Goal: Task Accomplishment & Management: Complete application form

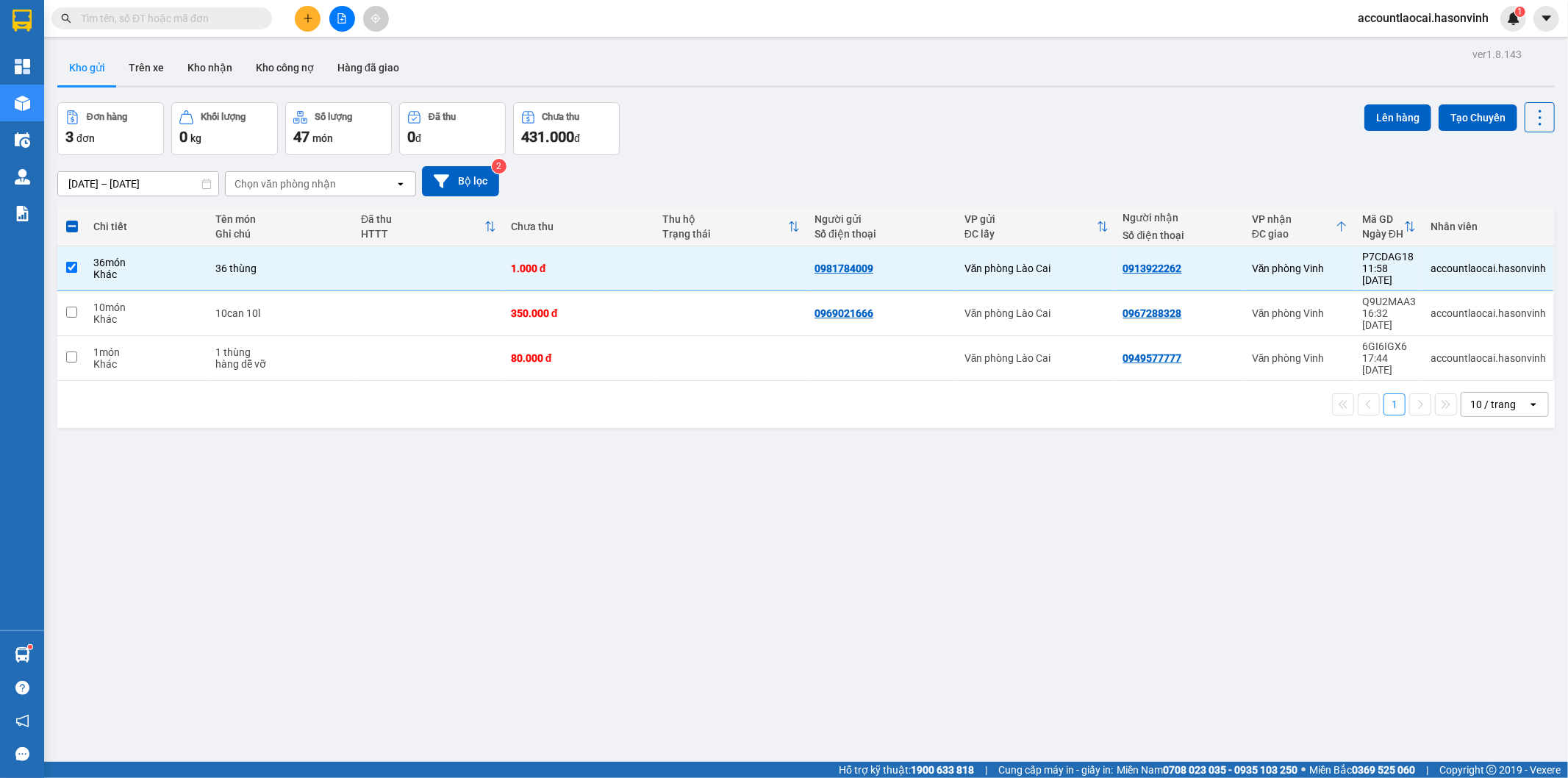
click at [515, 438] on div "ver 1.8.143 Kho gửi Trên xe Kho nhận Kho công nợ Hàng đã giao Đơn hàng 3 đơn Kh…" at bounding box center [805, 433] width 1510 height 778
click at [552, 556] on div "ver 1.8.143 Kho gửi Trên xe Kho nhận Kho công nợ Hàng đã giao Đơn hàng 3 đơn Kh…" at bounding box center [805, 433] width 1510 height 778
click at [1463, 263] on icon at bounding box center [1468, 268] width 10 height 10
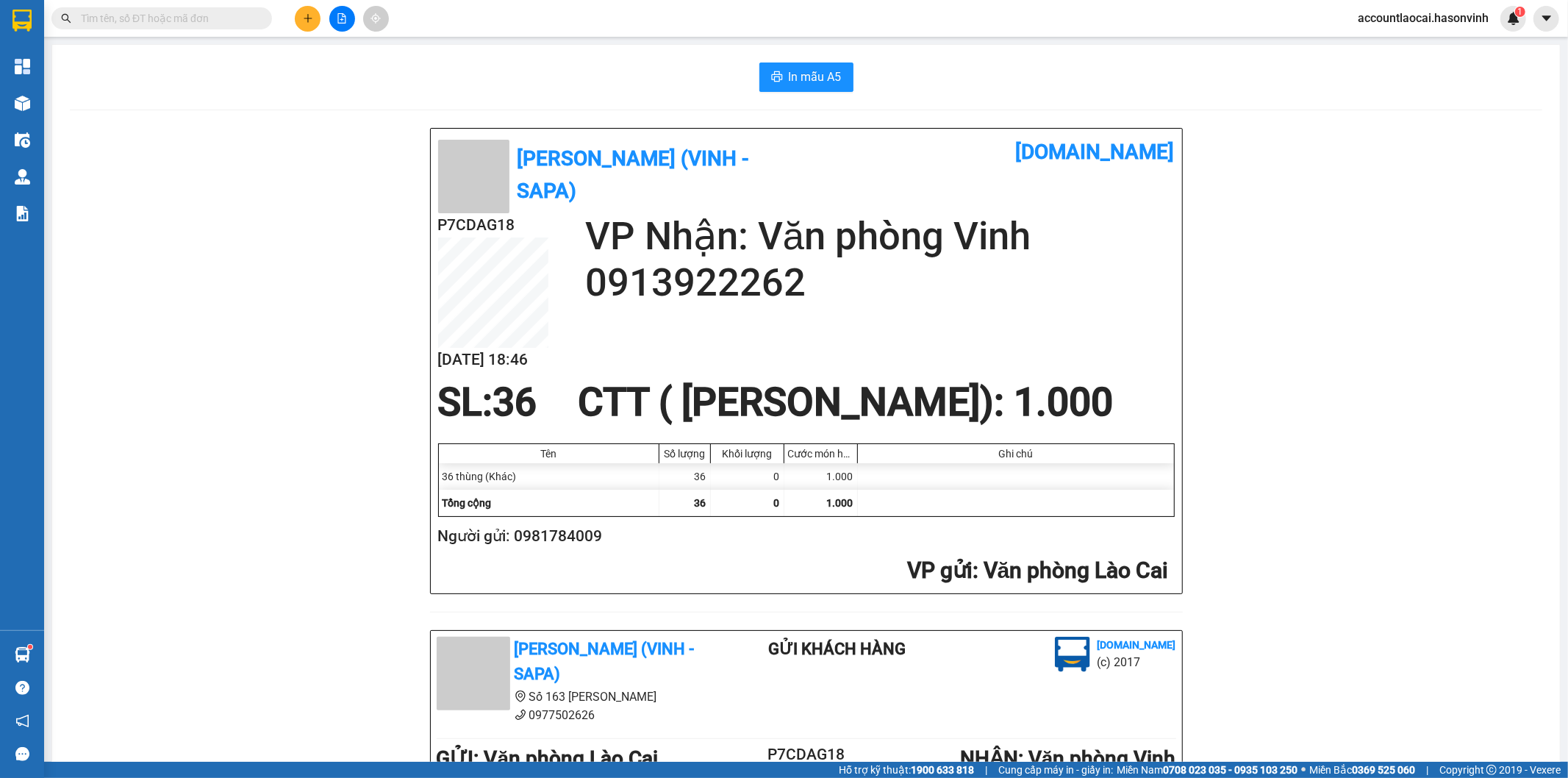
click at [78, 98] on div "In mẫu A5 Hà Sơn (Vinh - Sapa) [DOMAIN_NAME] P7CDAG18 [DATE] 18:46 VP Nhận: Văn…" at bounding box center [805, 625] width 1508 height 1161
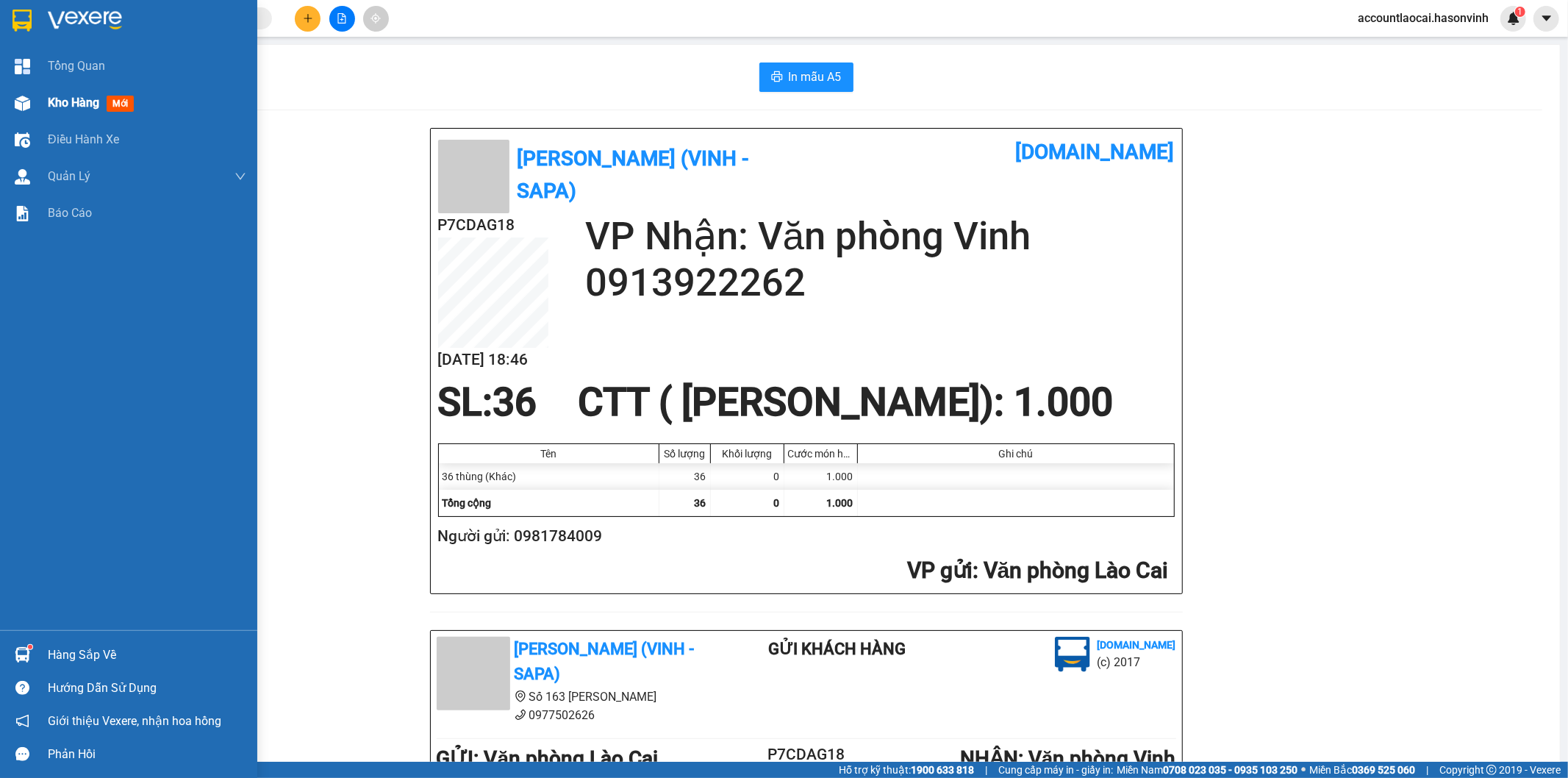
click at [15, 106] on img at bounding box center [22, 103] width 16 height 16
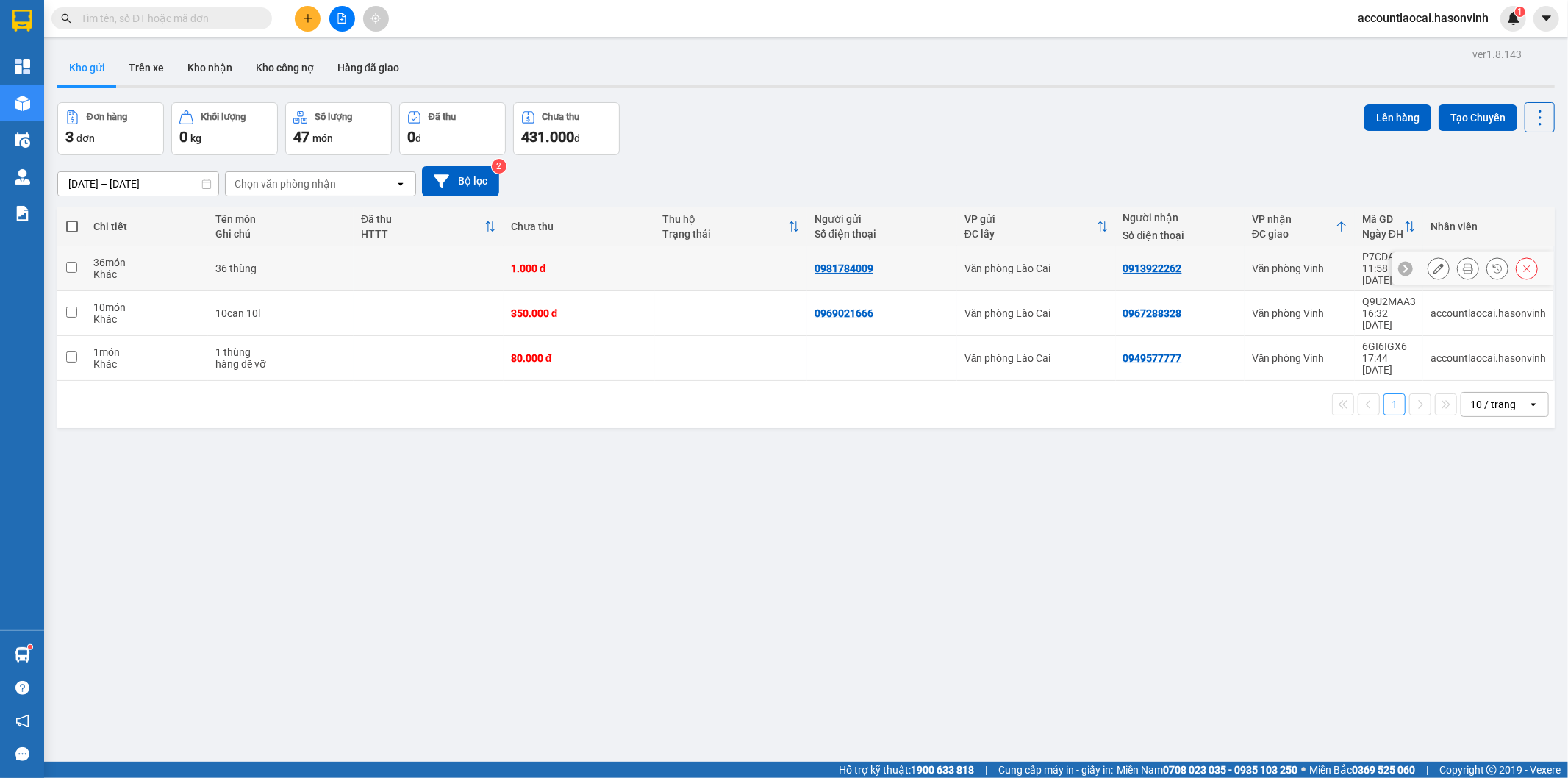
click at [1434, 265] on icon at bounding box center [1438, 268] width 10 height 10
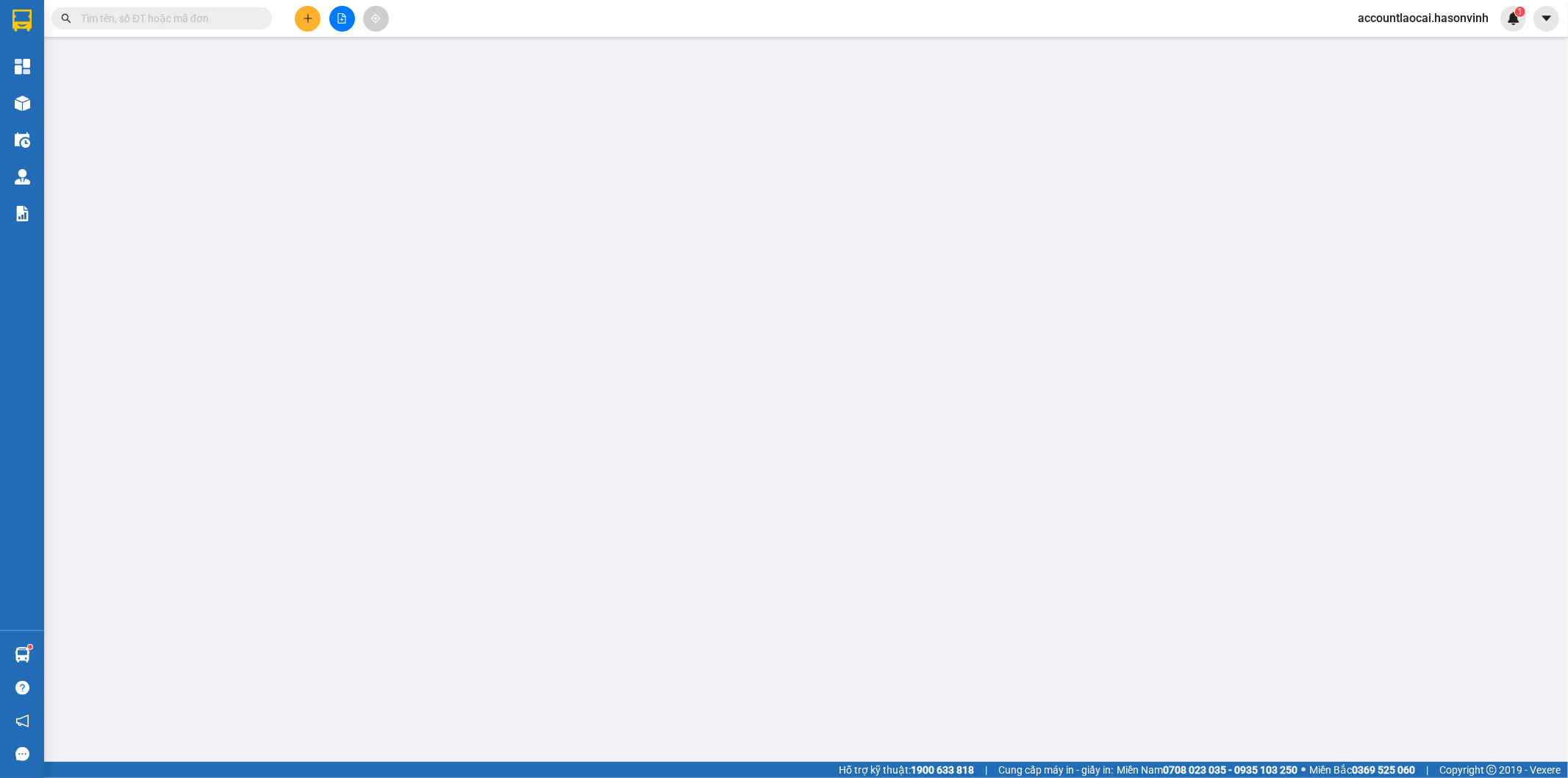
type input "0981784009"
type input "0913922262"
type input "1.000"
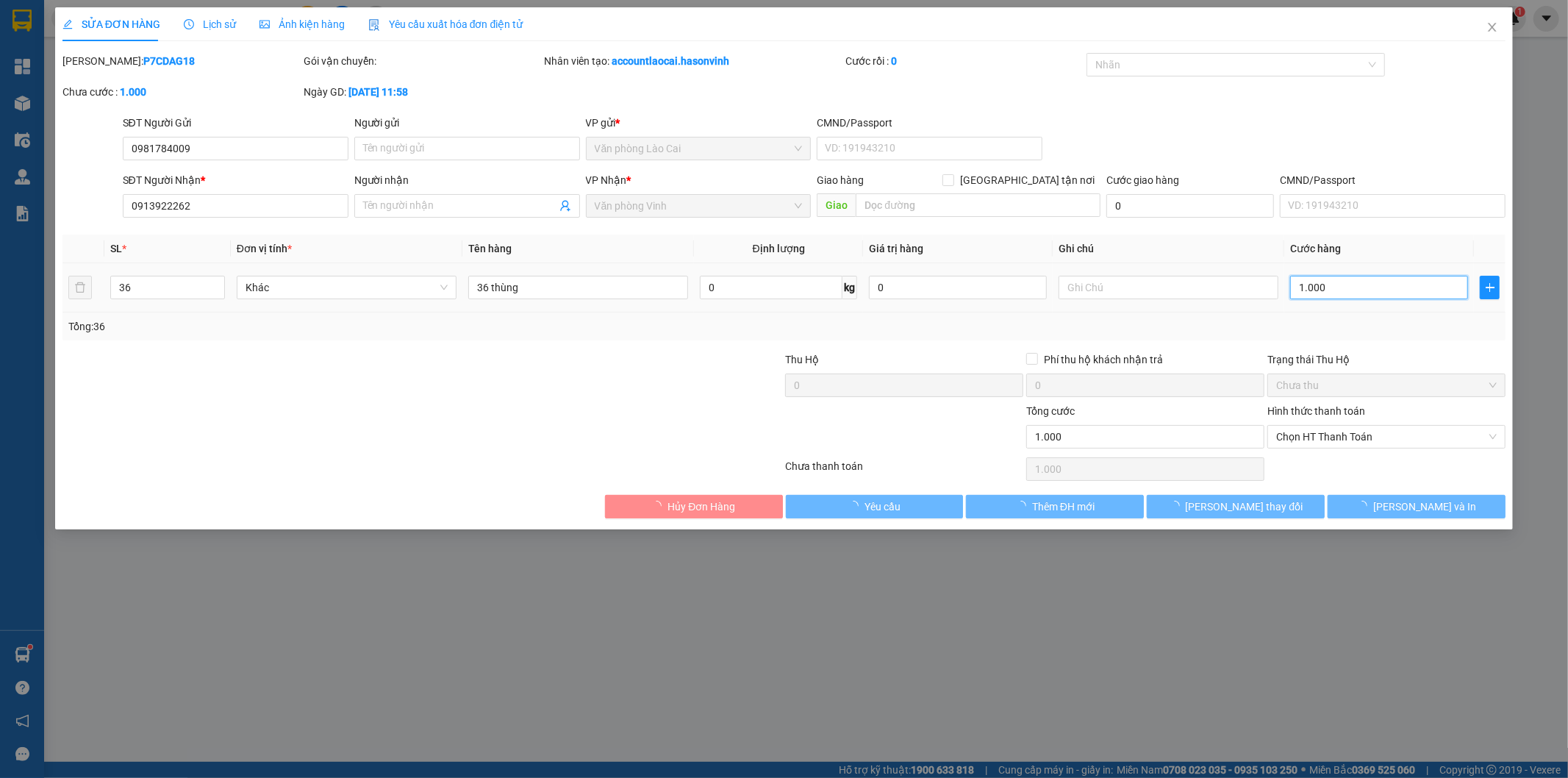
click at [1371, 290] on input "1.000" at bounding box center [1379, 288] width 178 height 24
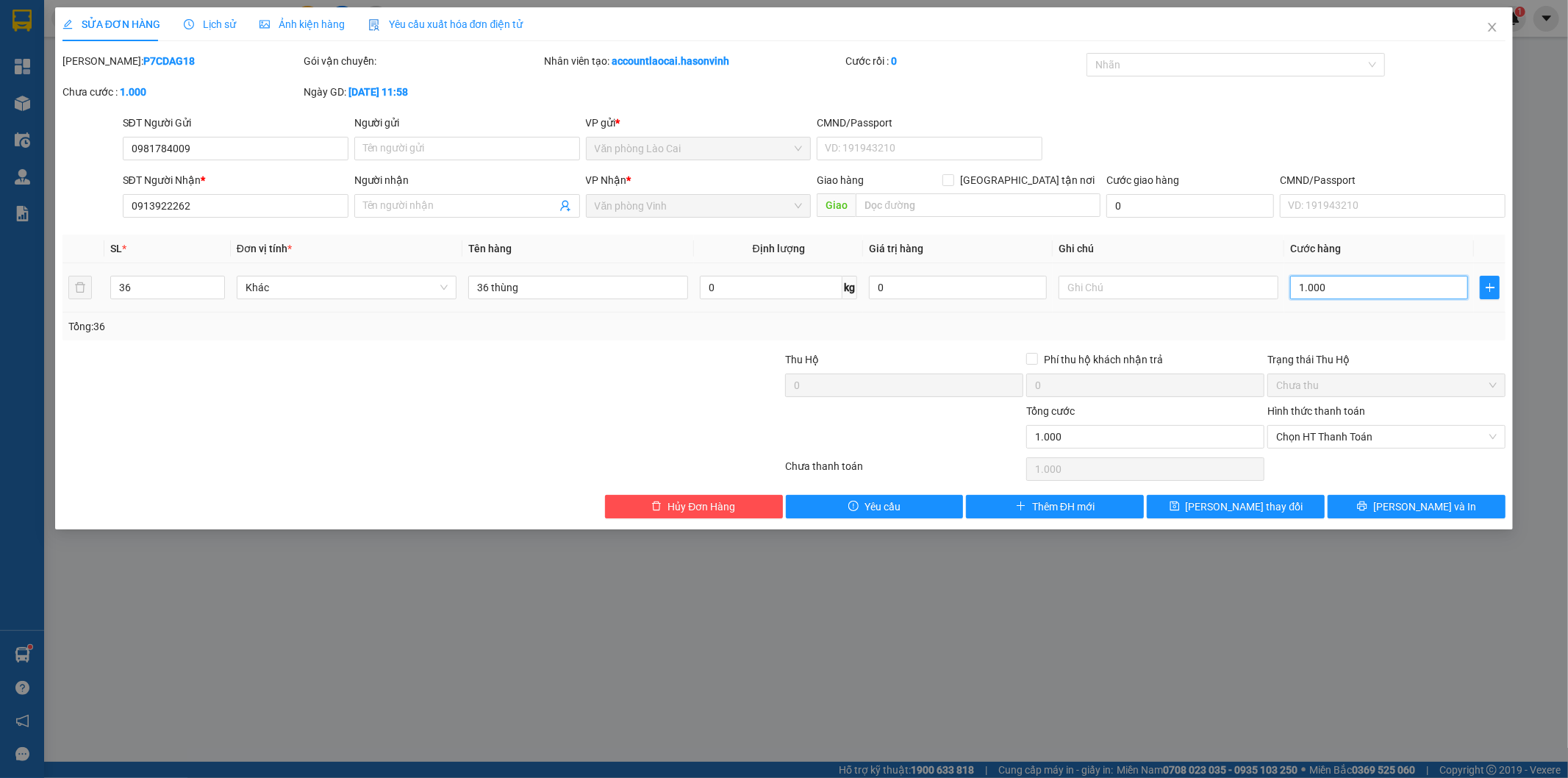
type input "1"
type input "15"
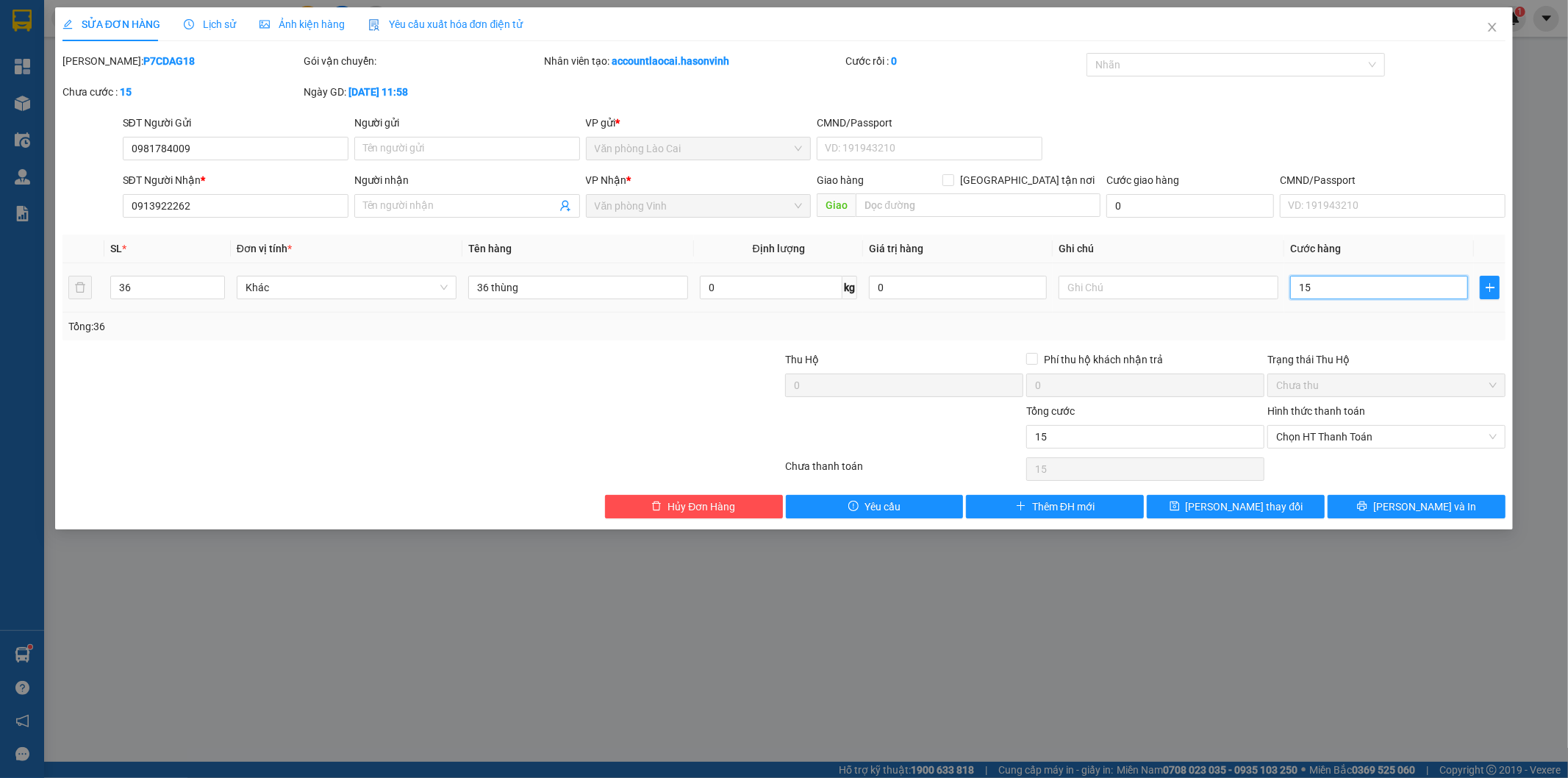
type input "150"
type input "1.500"
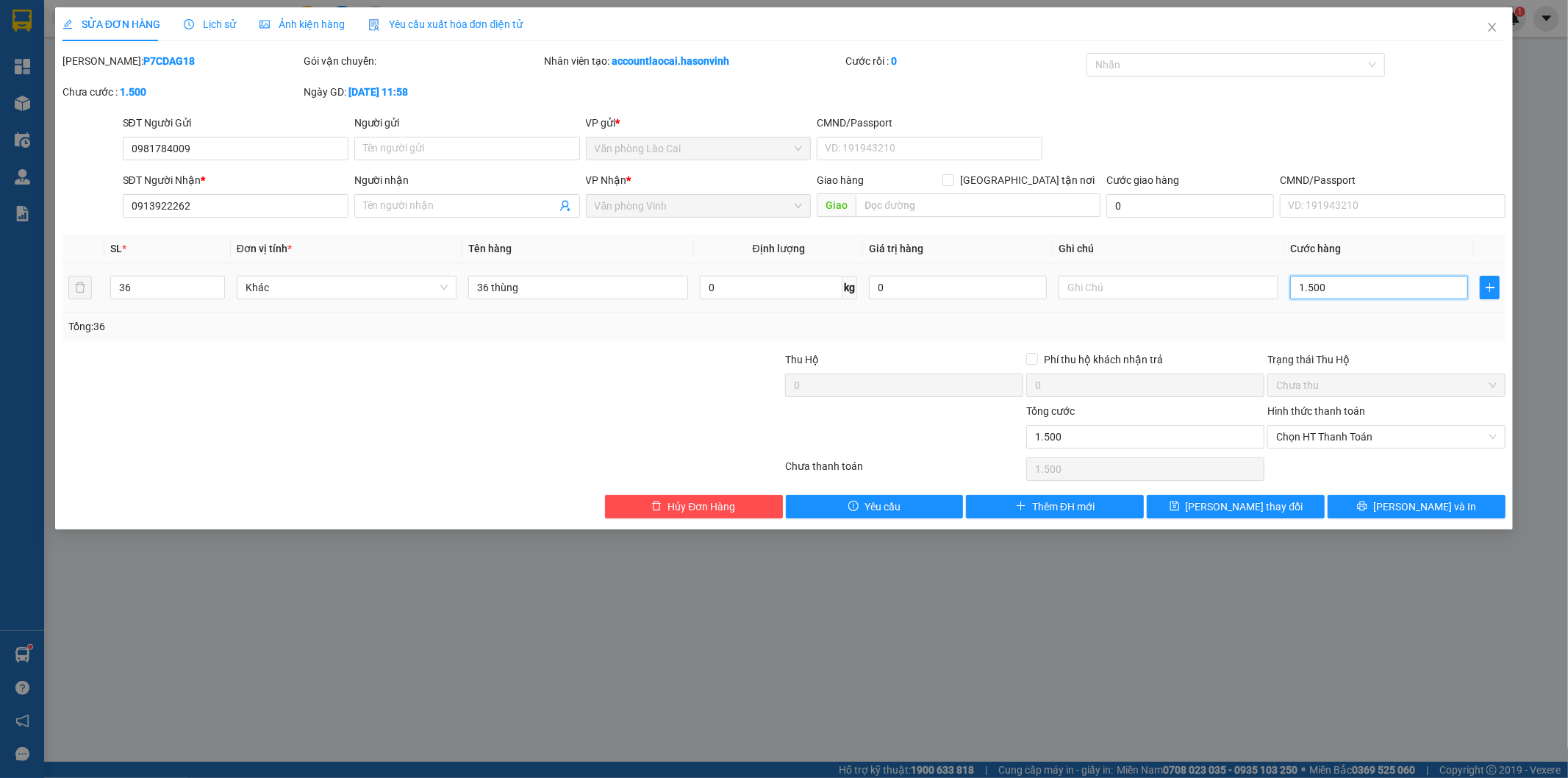
type input "1.500"
type input "1.500.000"
click at [1333, 327] on div "Tổng: 36" at bounding box center [784, 327] width 1432 height 16
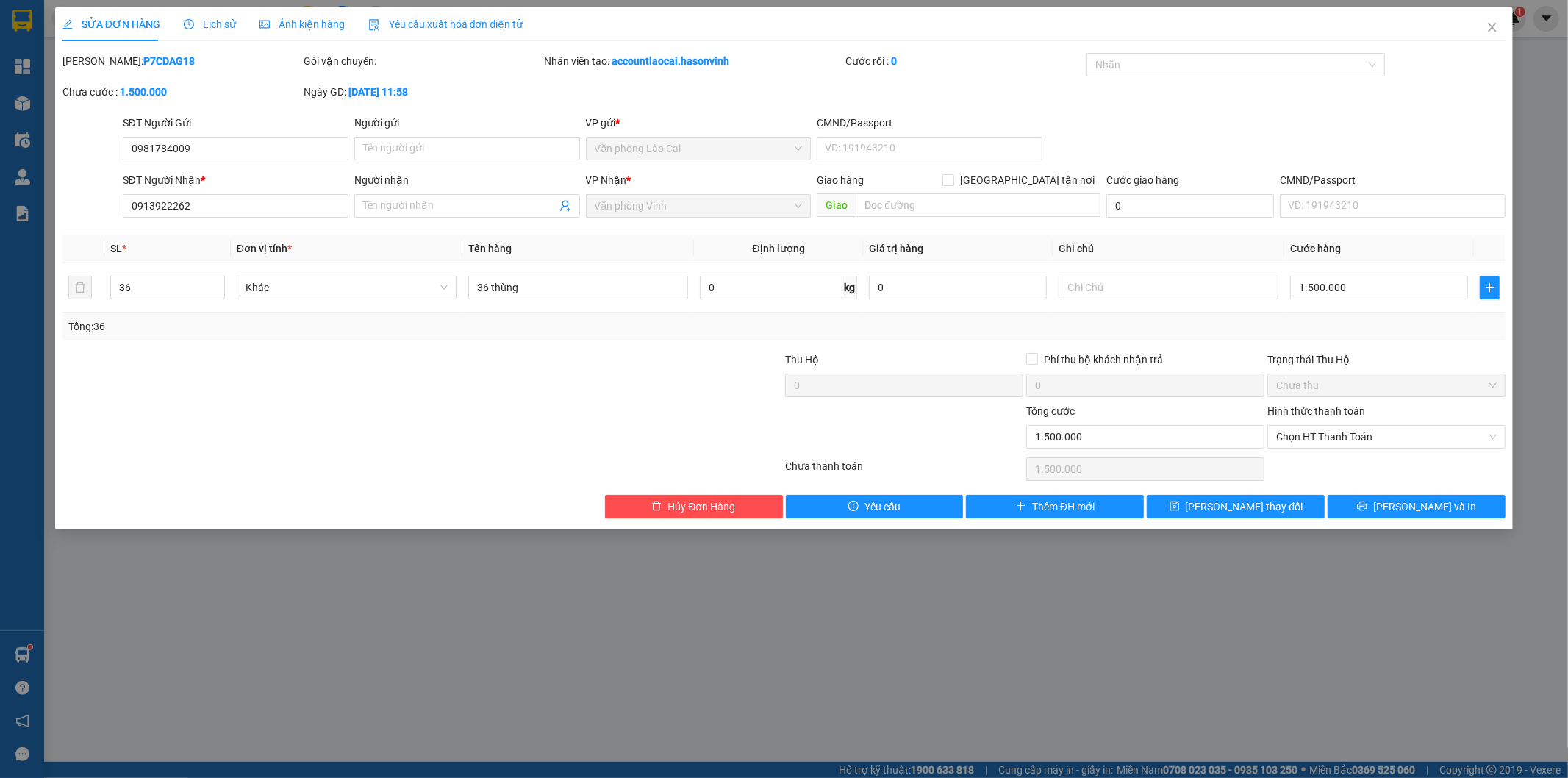
drag, startPoint x: 945, startPoint y: 372, endPoint x: 996, endPoint y: 332, distance: 64.8
click at [945, 371] on div "Thu Hộ" at bounding box center [904, 363] width 238 height 22
click at [1363, 285] on input "1.500.000" at bounding box center [1379, 288] width 178 height 24
type input "4"
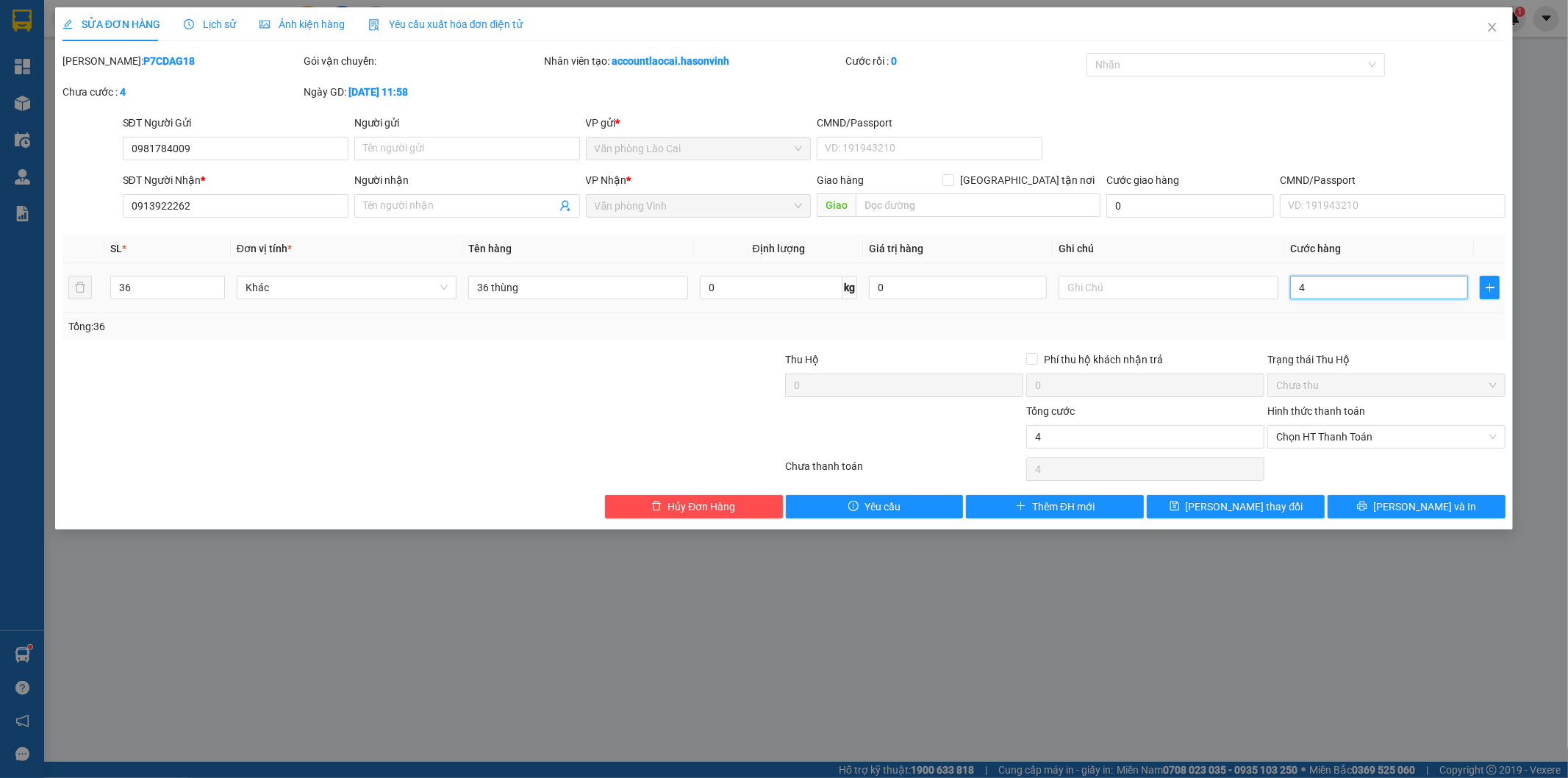
type input "0"
type input "01"
type input "1"
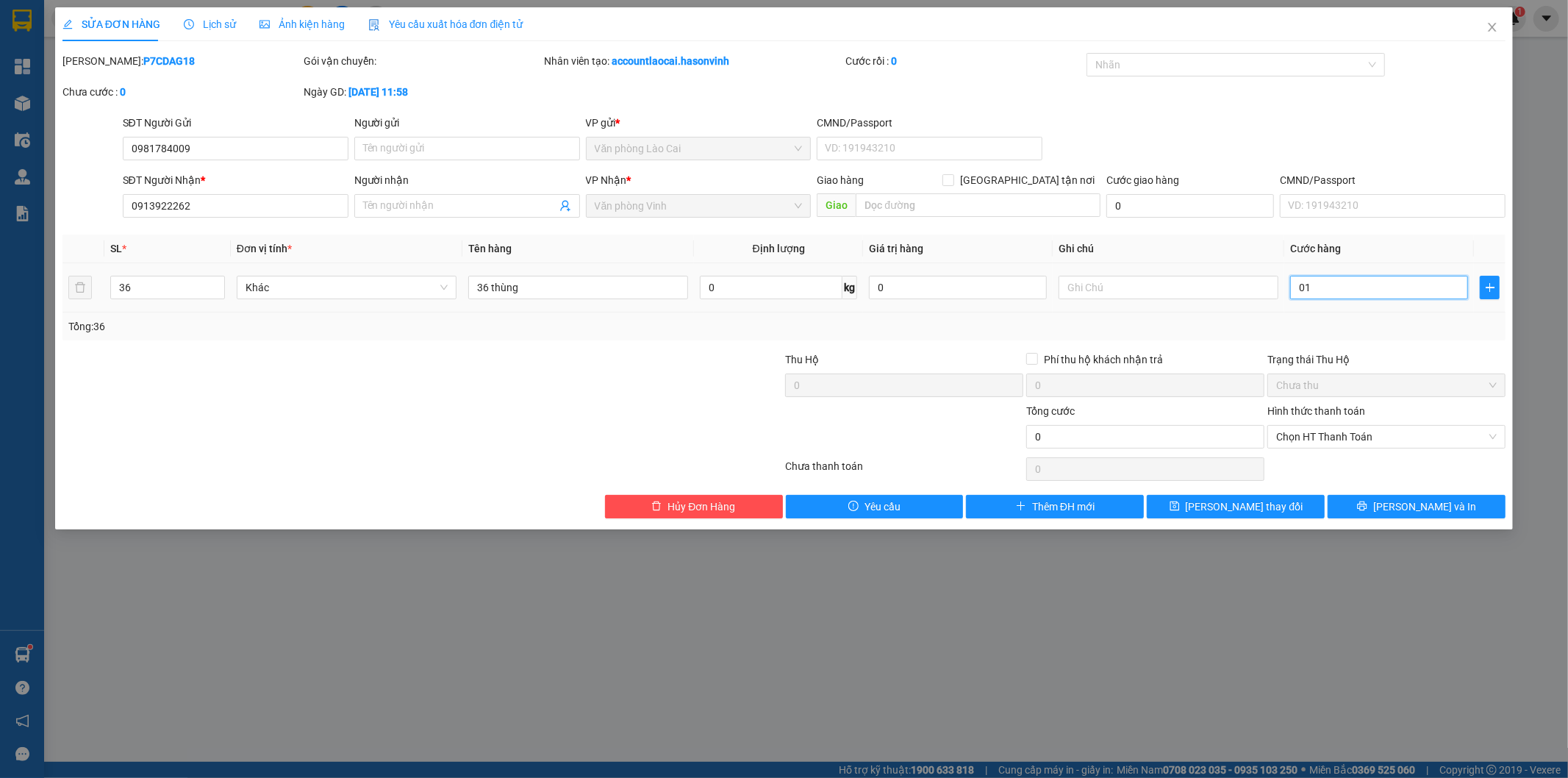
type input "1"
type input "14"
type input "0.140"
type input "140"
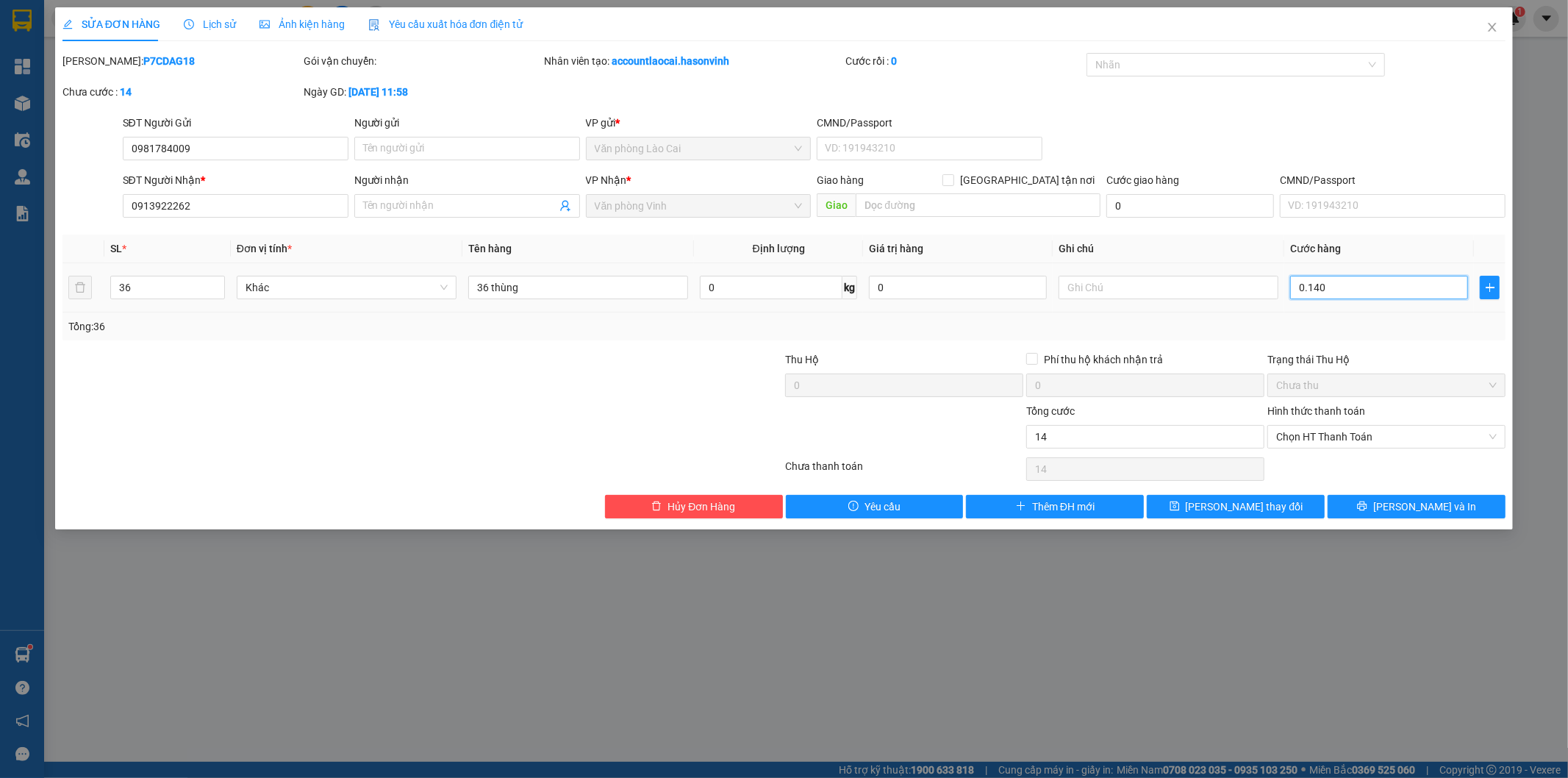
type input "140"
type input "01.400"
type input "1.400"
type input "01.400"
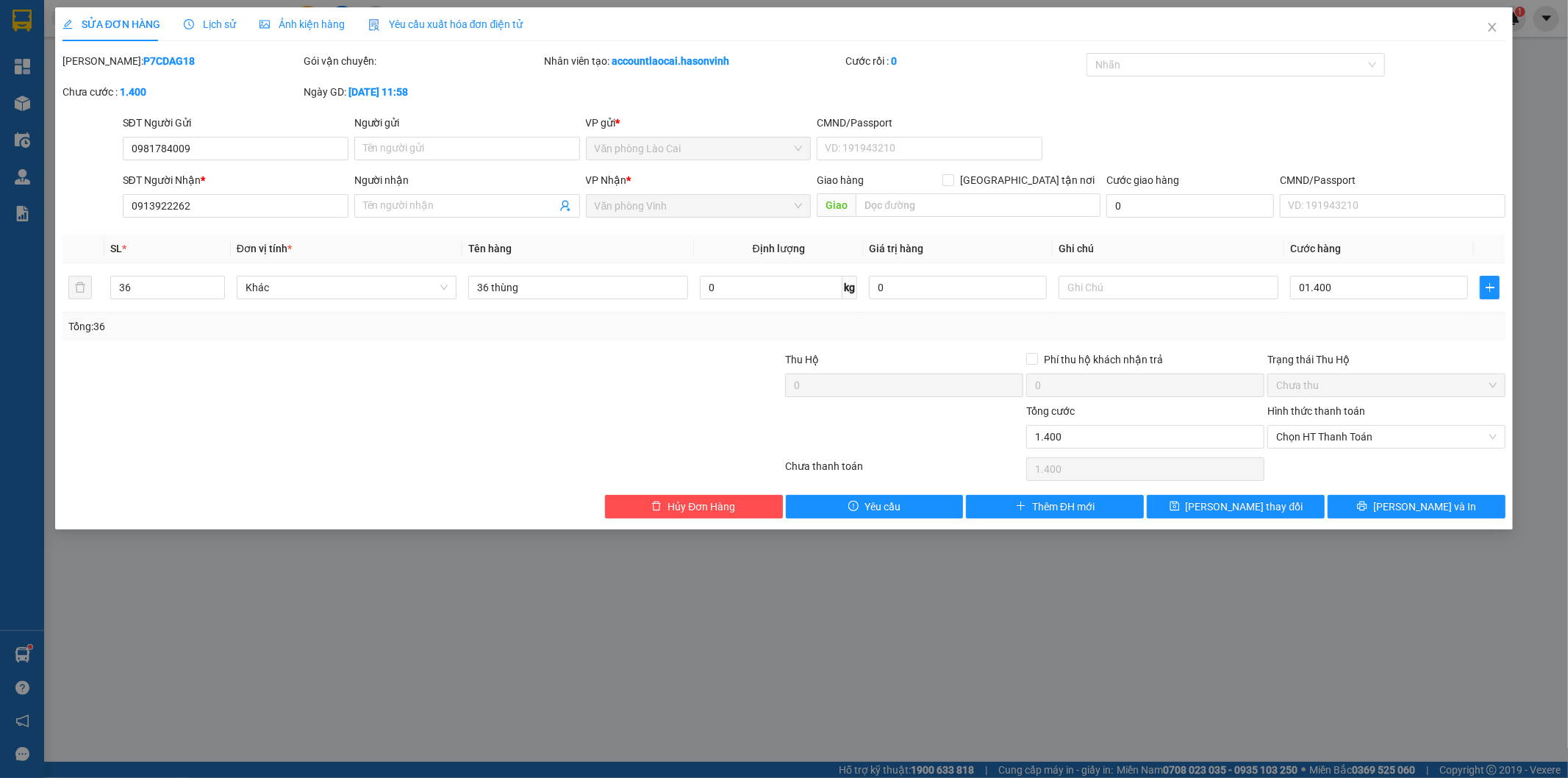
type input "1.400.000"
click at [1381, 333] on div "Tổng: 36" at bounding box center [784, 327] width 1432 height 16
click at [1401, 498] on button "[PERSON_NAME] và In" at bounding box center [1416, 507] width 178 height 24
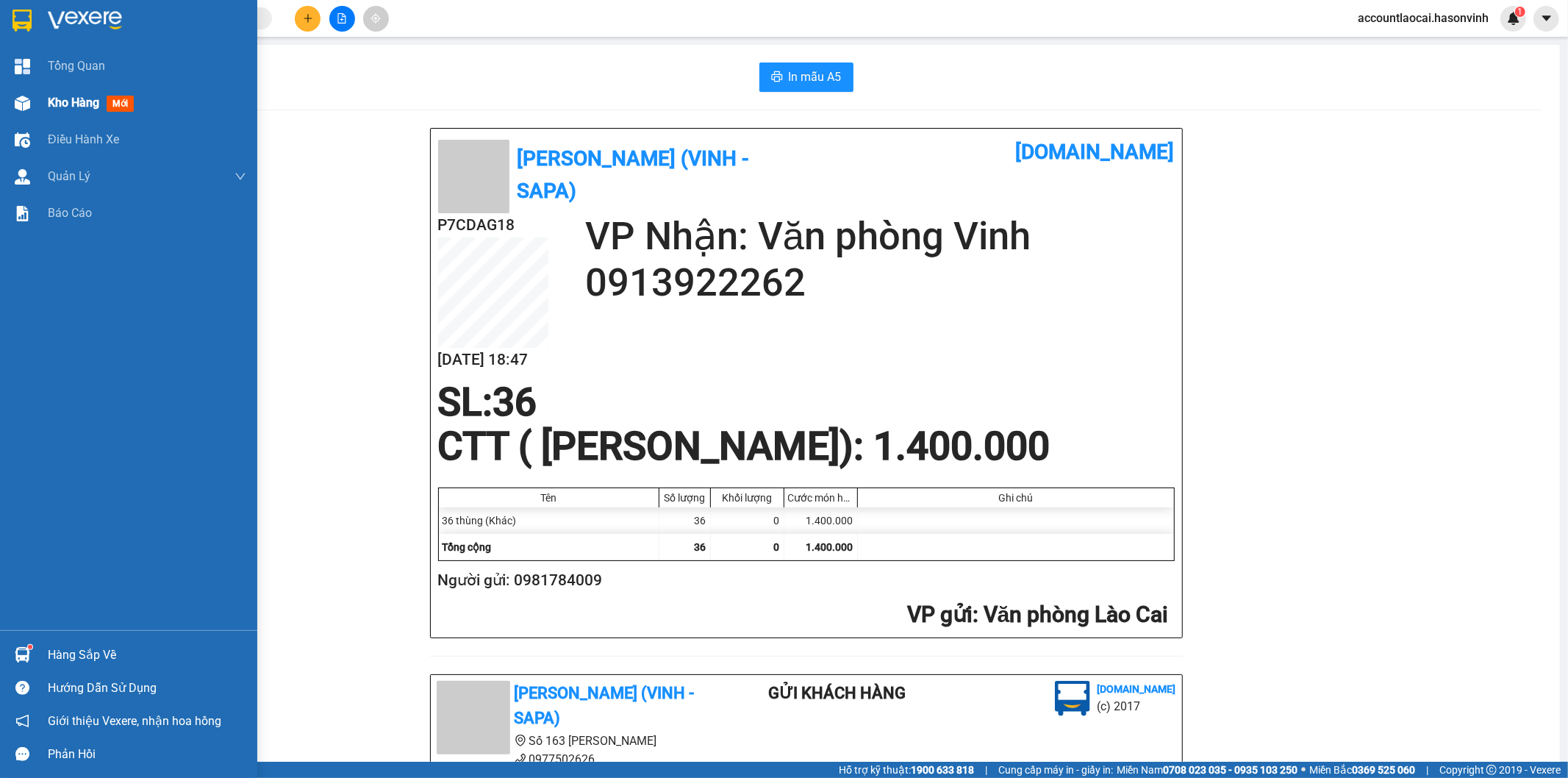
click at [68, 92] on div "Kho hàng mới" at bounding box center [146, 103] width 198 height 37
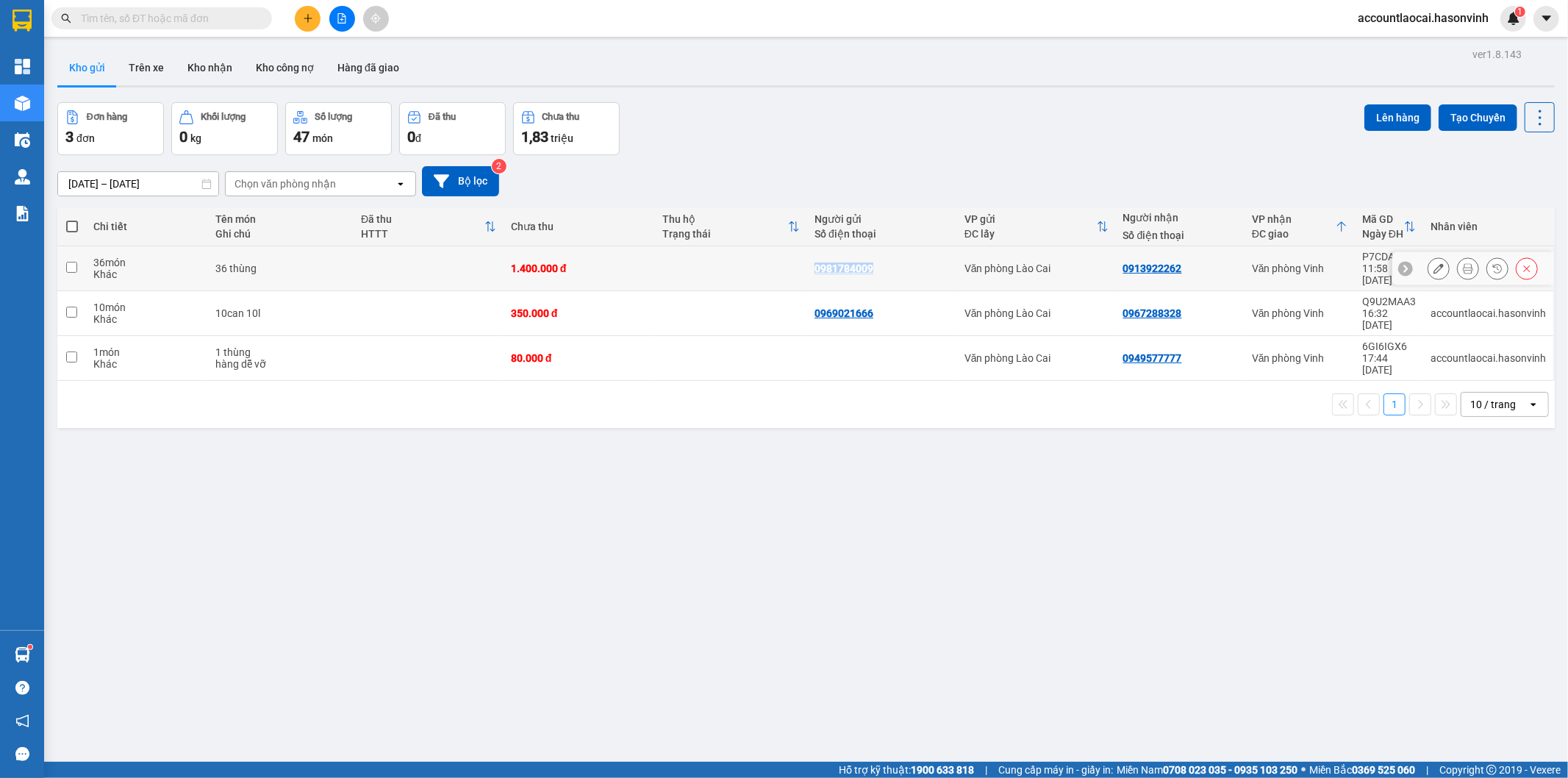
drag, startPoint x: 876, startPoint y: 261, endPoint x: 809, endPoint y: 261, distance: 67.0
click at [815, 262] on div "0981784009" at bounding box center [882, 268] width 135 height 12
checkbox input "true"
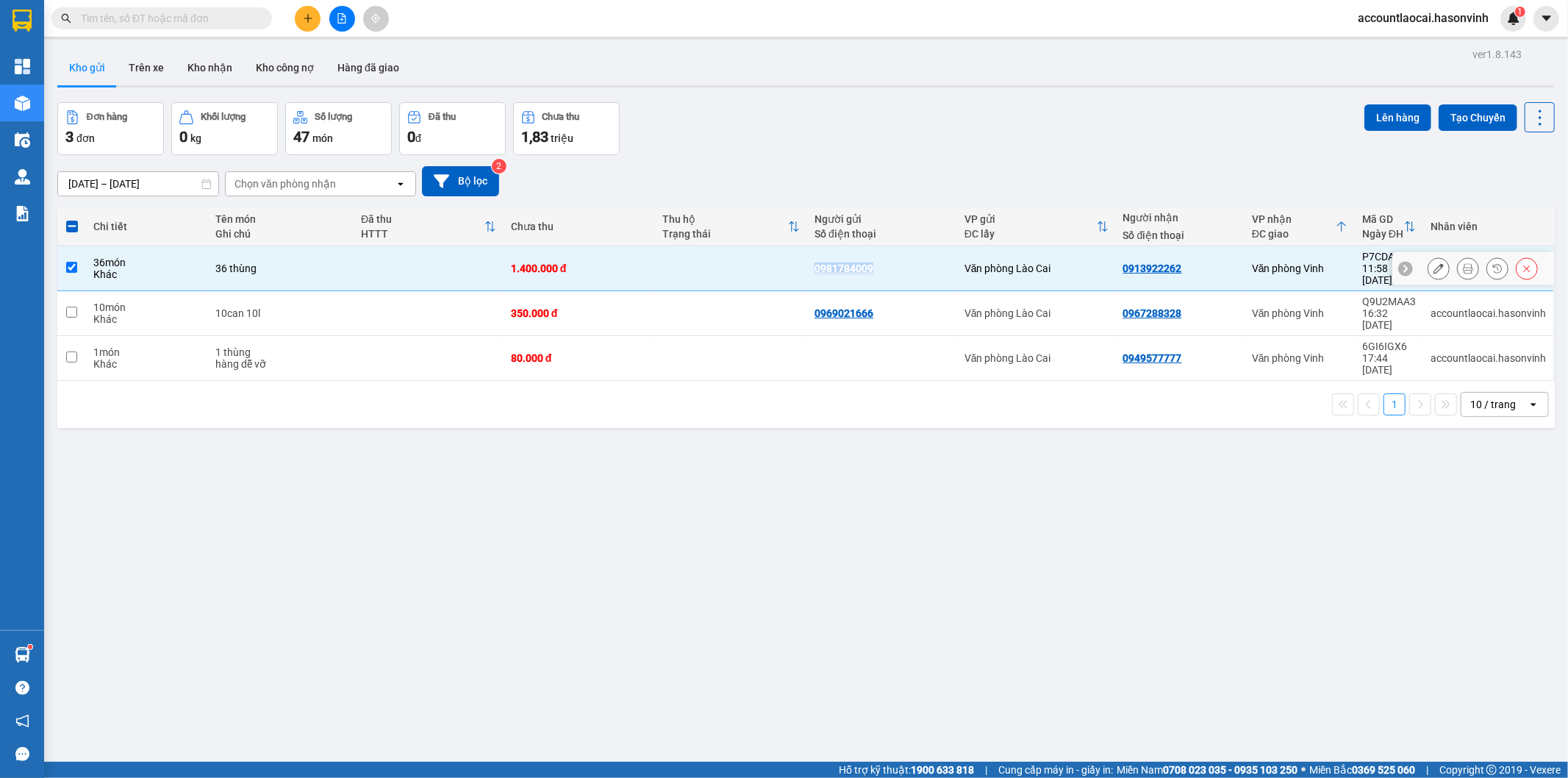
copy div "0981784009"
click at [166, 13] on input "text" at bounding box center [168, 18] width 174 height 16
paste input "0981784009"
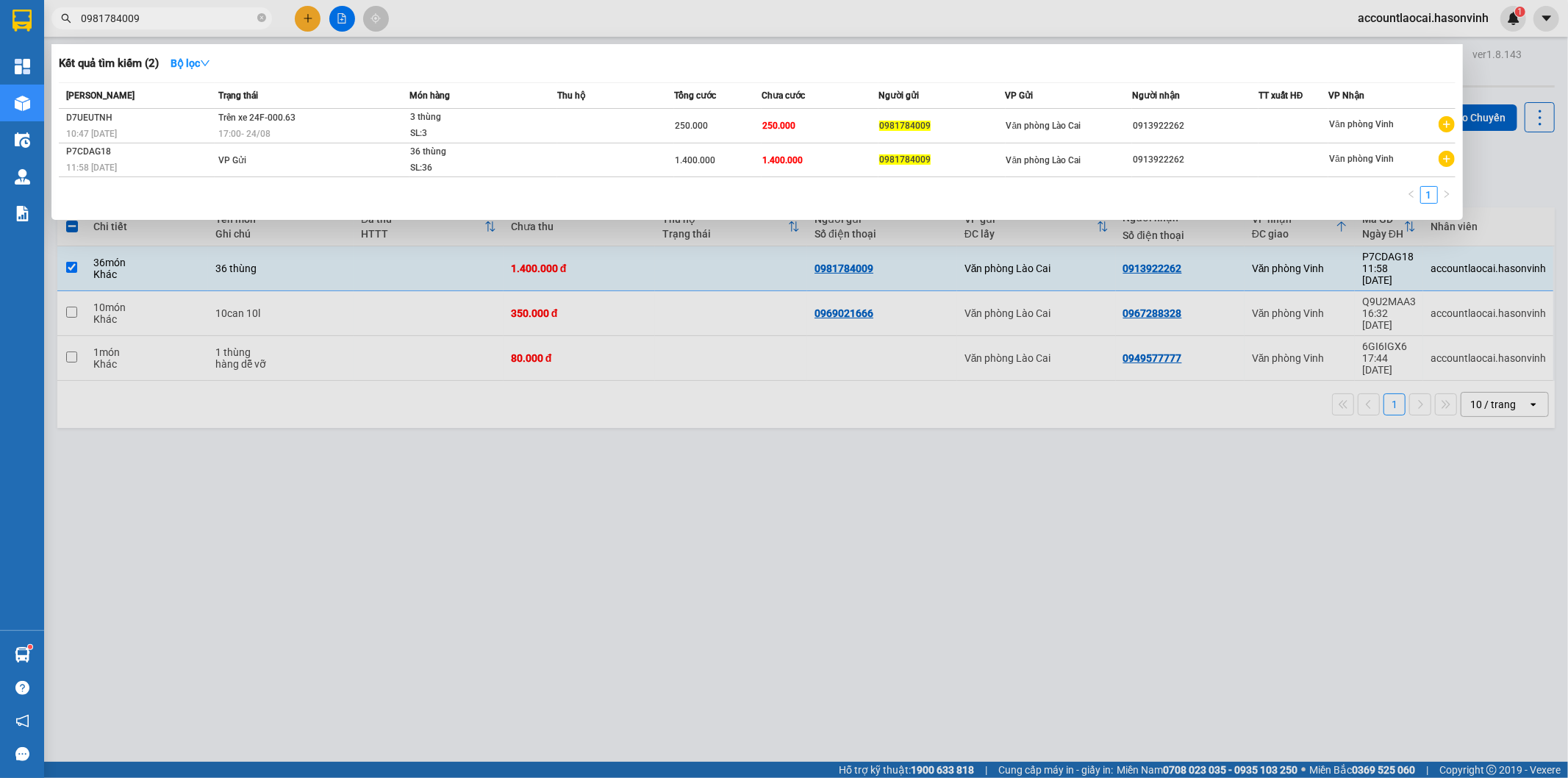
click at [758, 378] on div at bounding box center [784, 389] width 1568 height 778
click at [185, 20] on input "0981784009" at bounding box center [168, 18] width 174 height 16
drag, startPoint x: 629, startPoint y: 413, endPoint x: 1273, endPoint y: 240, distance: 666.8
click at [638, 405] on div at bounding box center [784, 389] width 1568 height 778
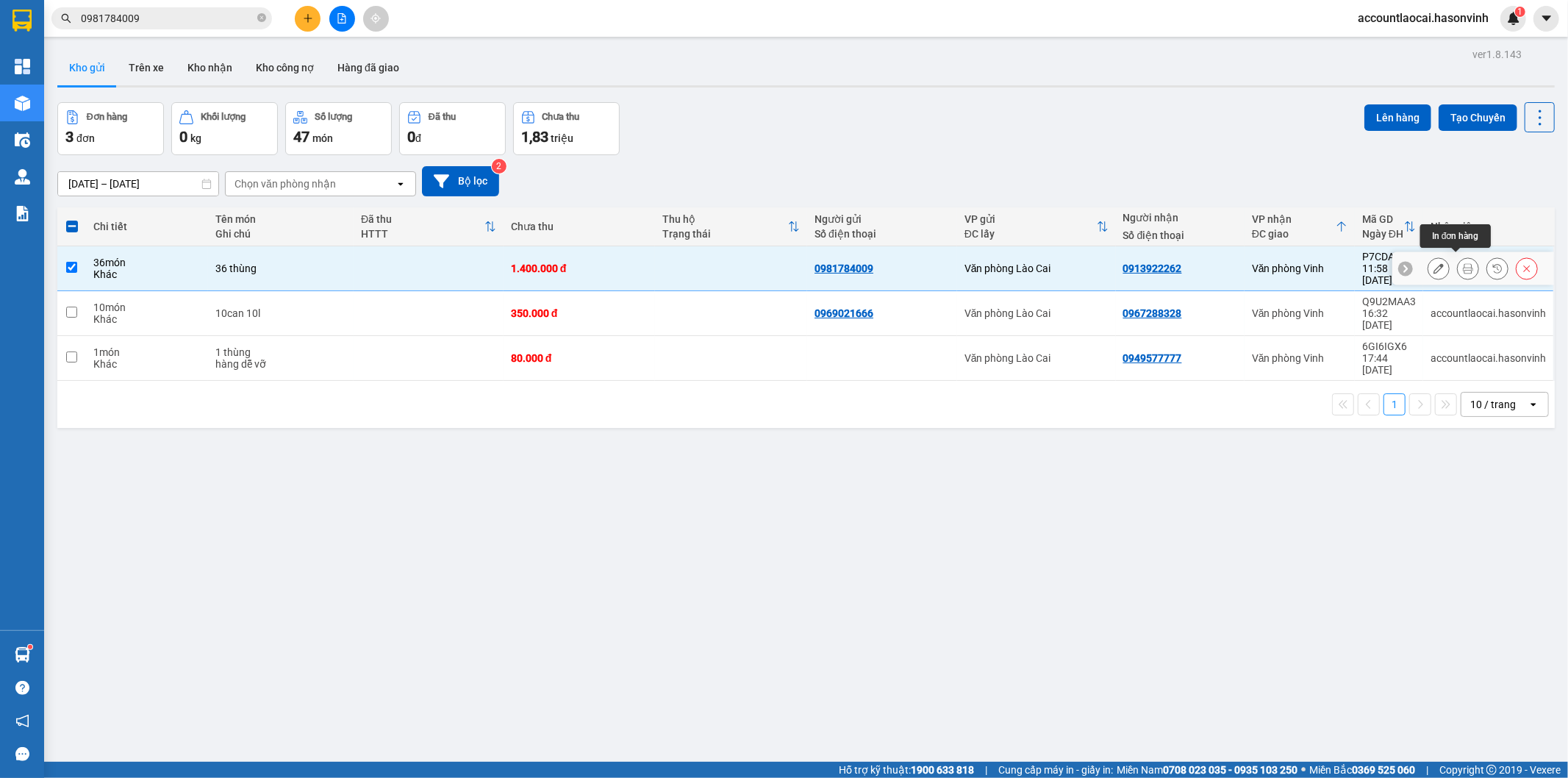
click at [1463, 263] on icon at bounding box center [1468, 268] width 10 height 10
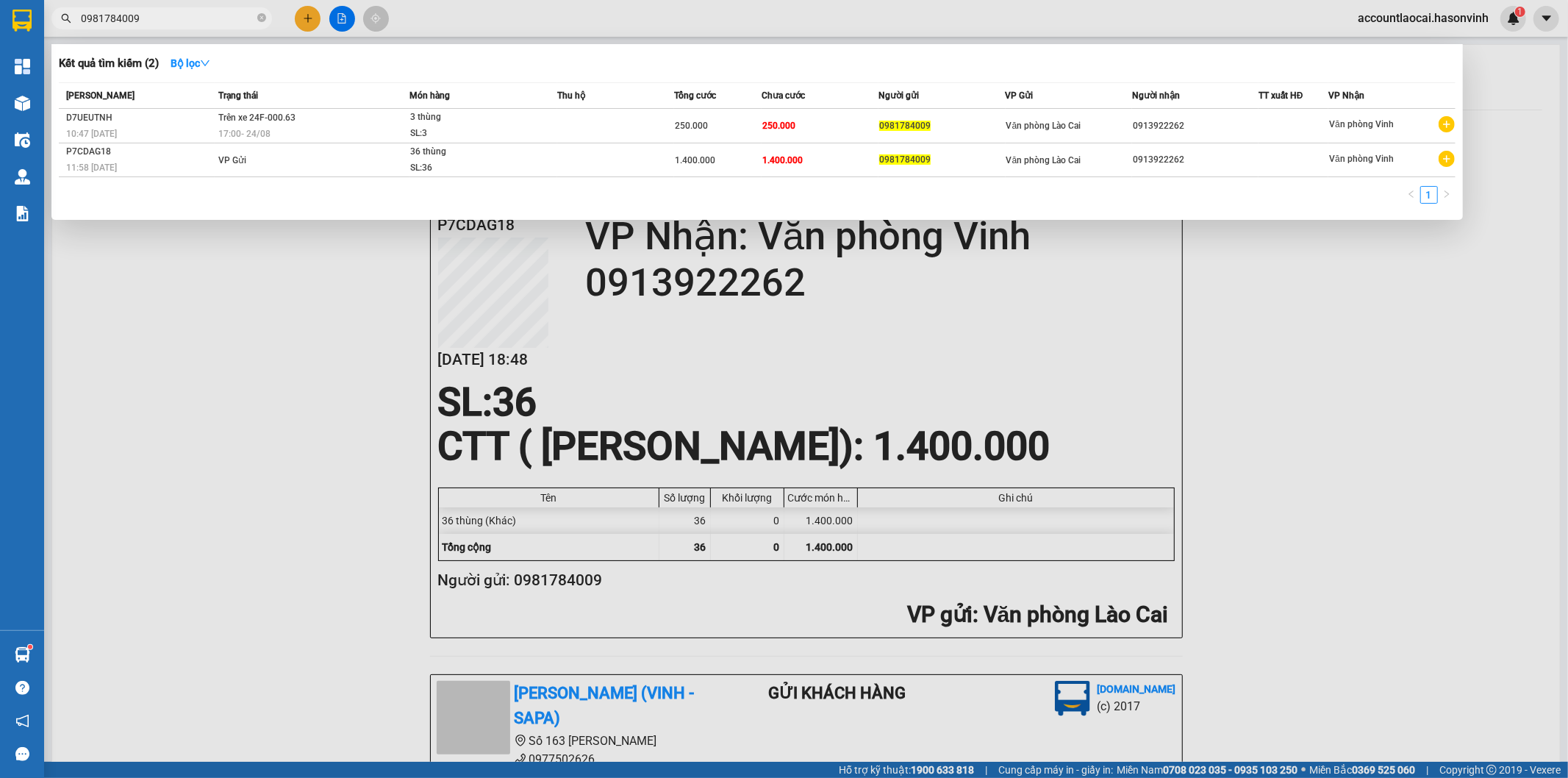
drag, startPoint x: 202, startPoint y: 19, endPoint x: 5, endPoint y: 19, distance: 197.0
click at [5, 19] on section "Kết quả tìm kiếm ( 2 ) Bộ lọc Mã ĐH Trạng thái Món hàng Thu hộ Tổng cước Chưa c…" at bounding box center [784, 389] width 1568 height 778
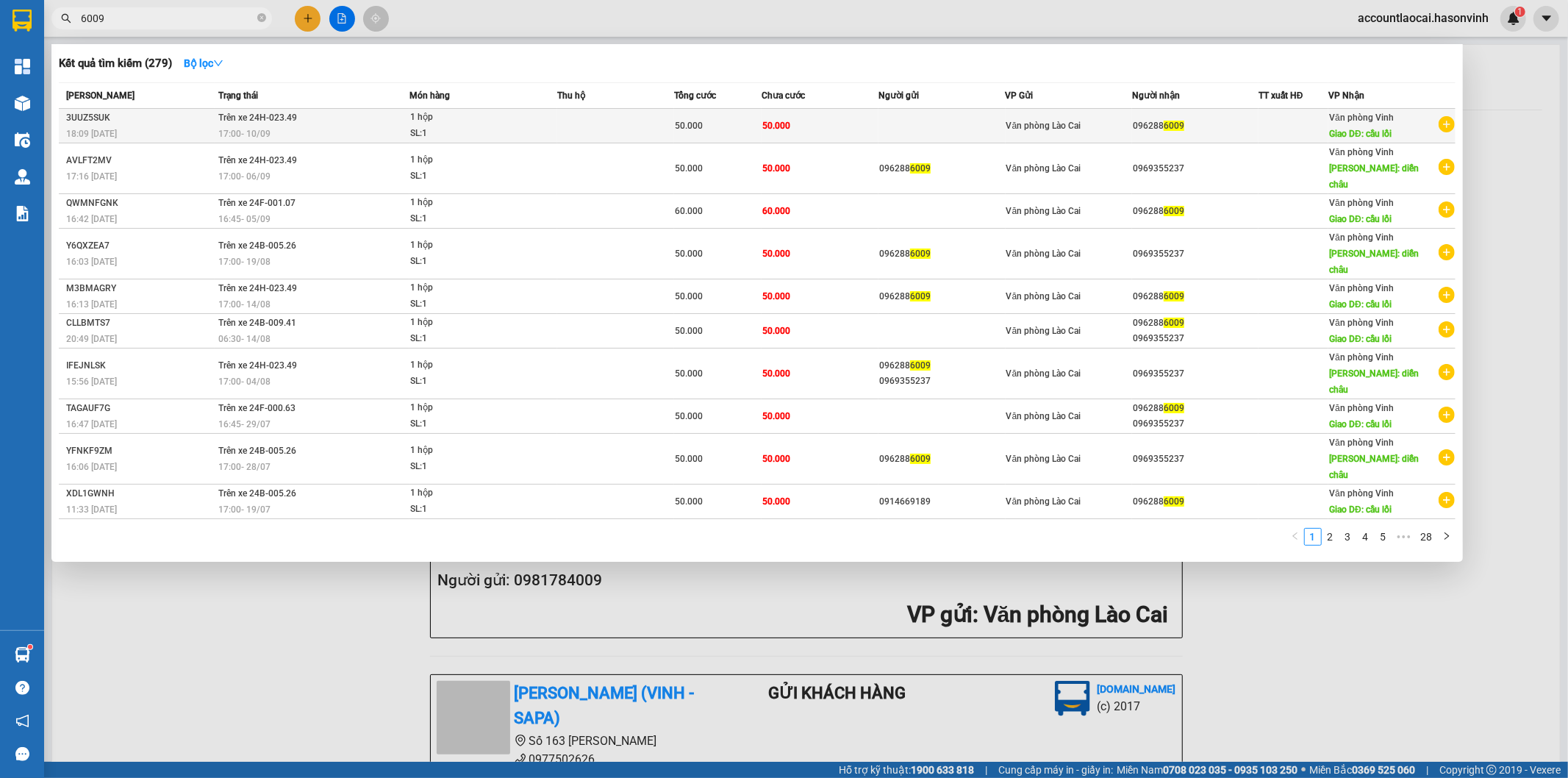
type input "6009"
click at [1238, 115] on td "096288 6009" at bounding box center [1195, 126] width 126 height 35
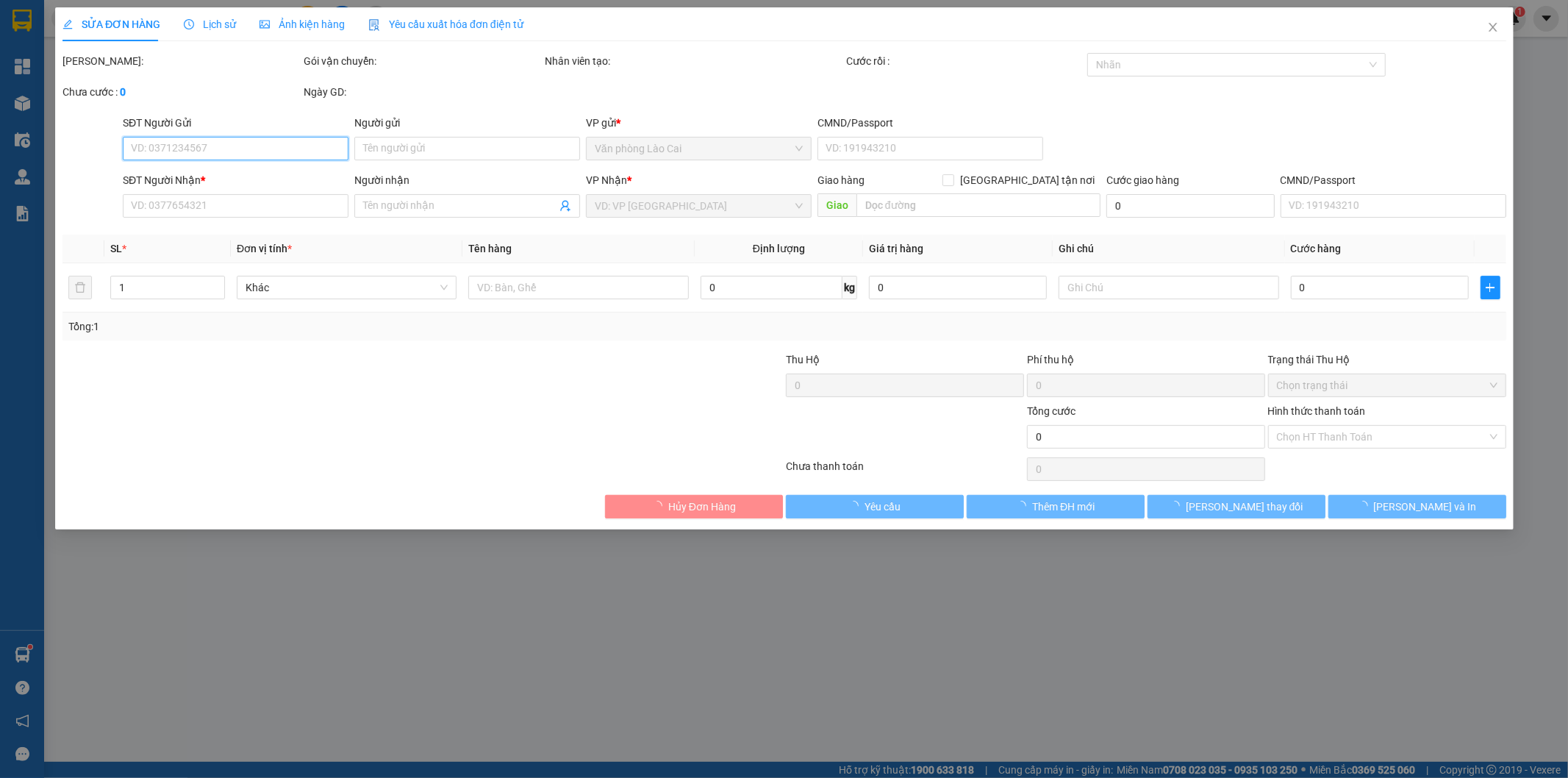
type input "0962886009"
type input "cầu lồi"
type input "50.000"
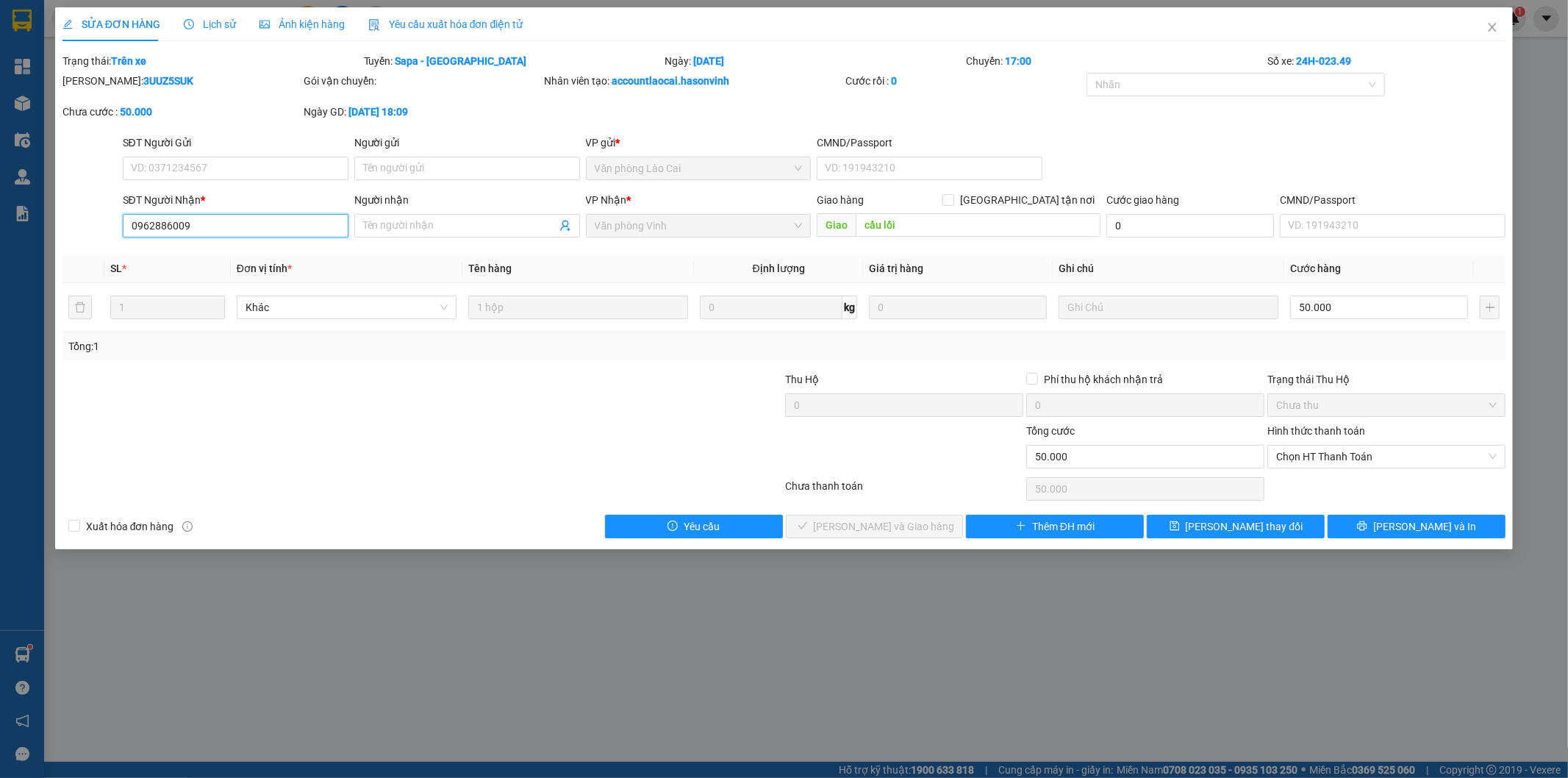
drag, startPoint x: 223, startPoint y: 231, endPoint x: 81, endPoint y: 228, distance: 142.0
click at [81, 228] on div "SĐT Người Nhận * 0962886009 0962886009 Người nhận Tên người nhận VP Nhận * Văn …" at bounding box center [784, 217] width 1447 height 51
click at [1493, 25] on icon "close" at bounding box center [1492, 26] width 12 height 12
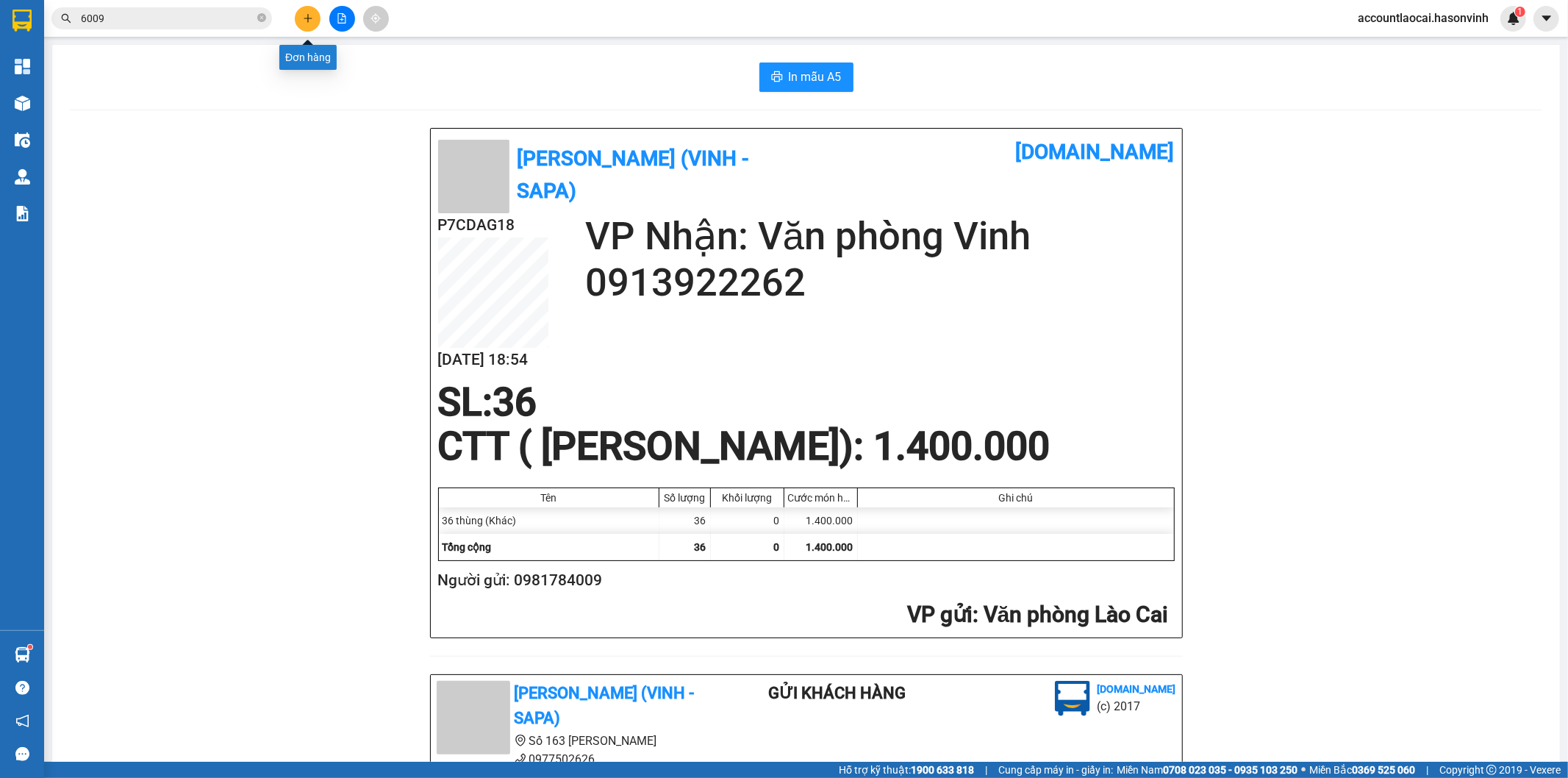
click at [314, 13] on button at bounding box center [308, 18] width 26 height 26
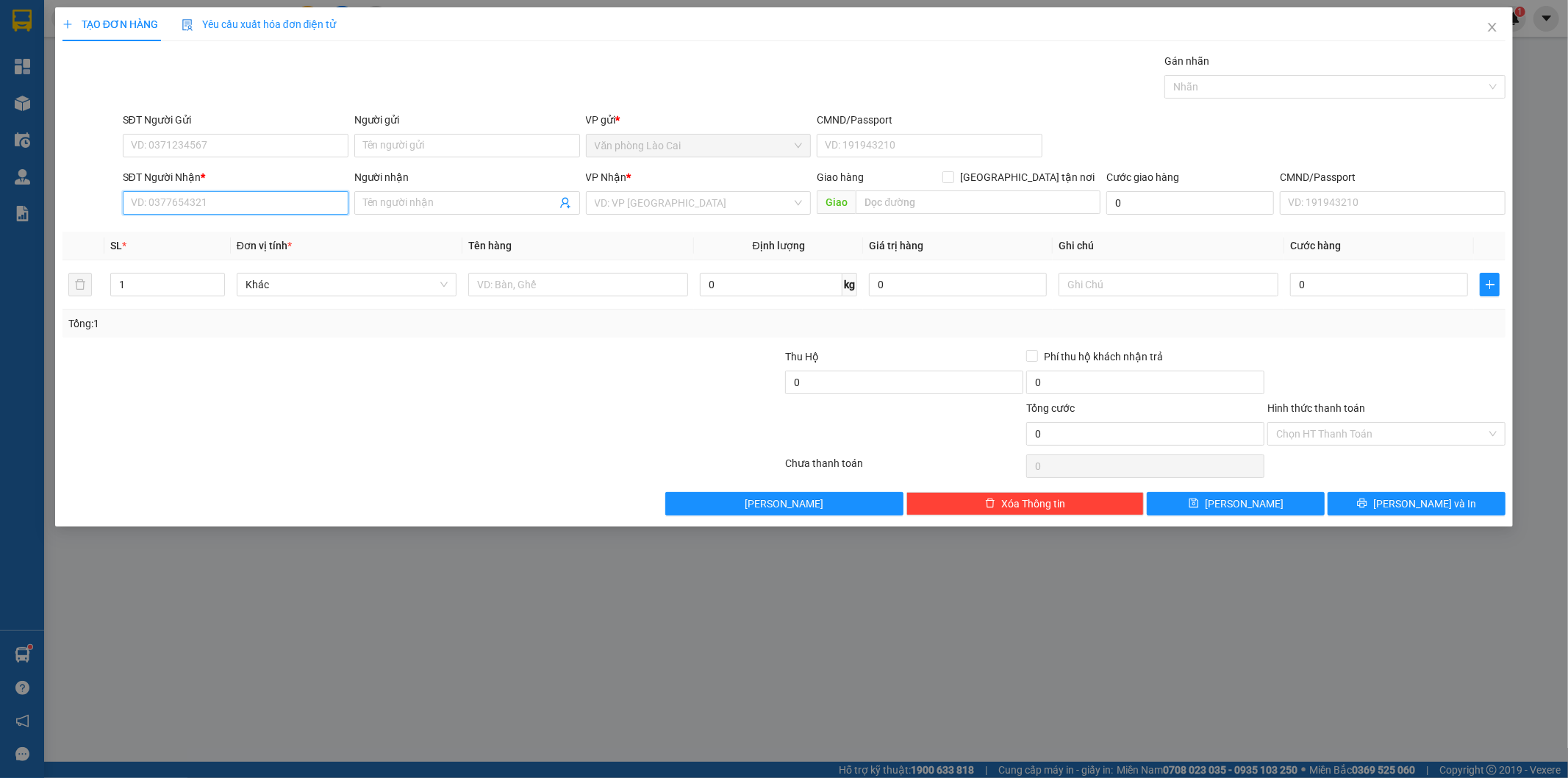
click at [238, 198] on input "SĐT Người Nhận *" at bounding box center [235, 203] width 226 height 24
click at [239, 150] on input "SĐT Người Gửi" at bounding box center [235, 146] width 226 height 24
paste input "0962886009"
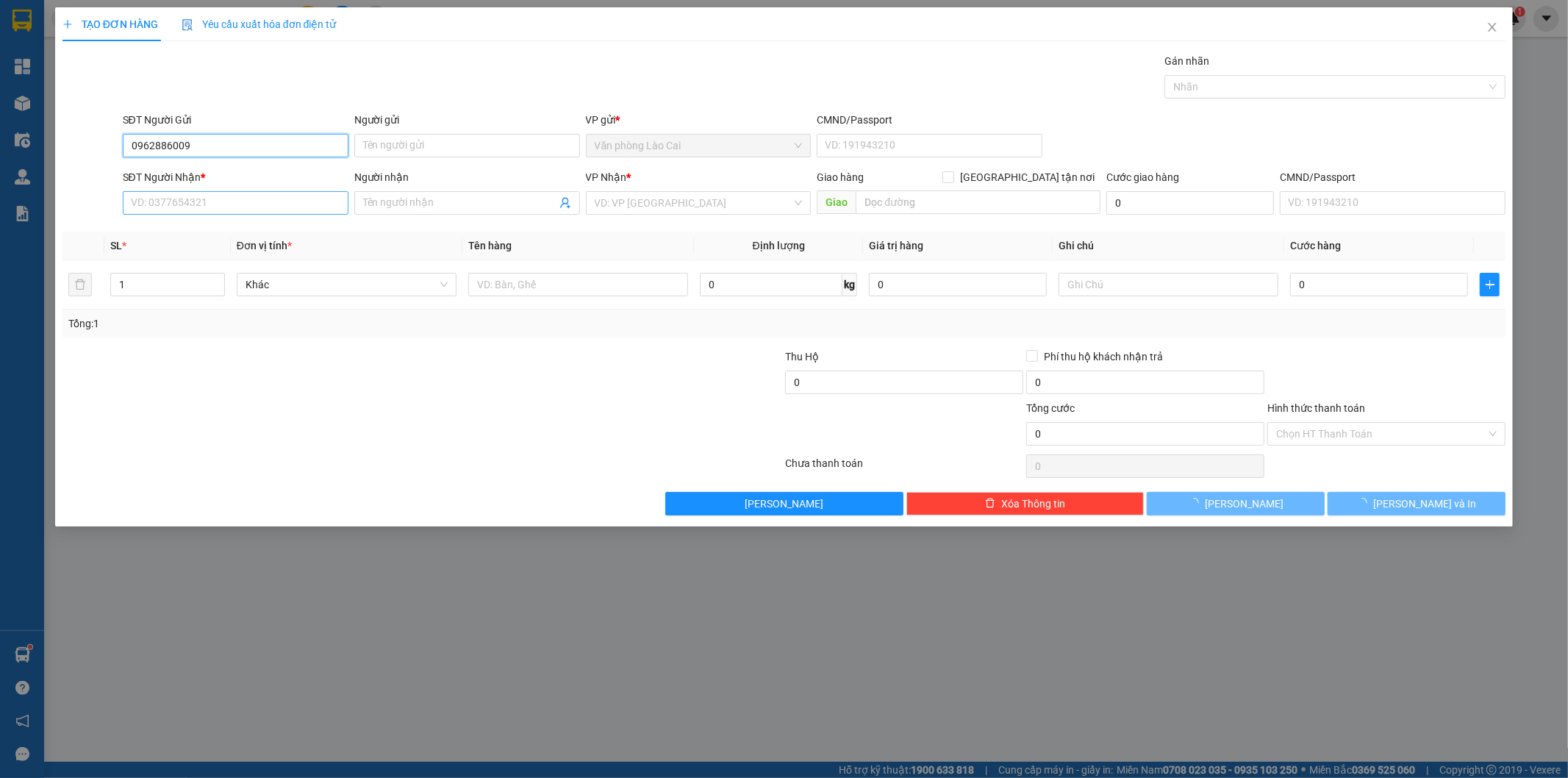
type input "0962886009"
click at [244, 194] on input "SĐT Người Nhận *" at bounding box center [235, 203] width 226 height 24
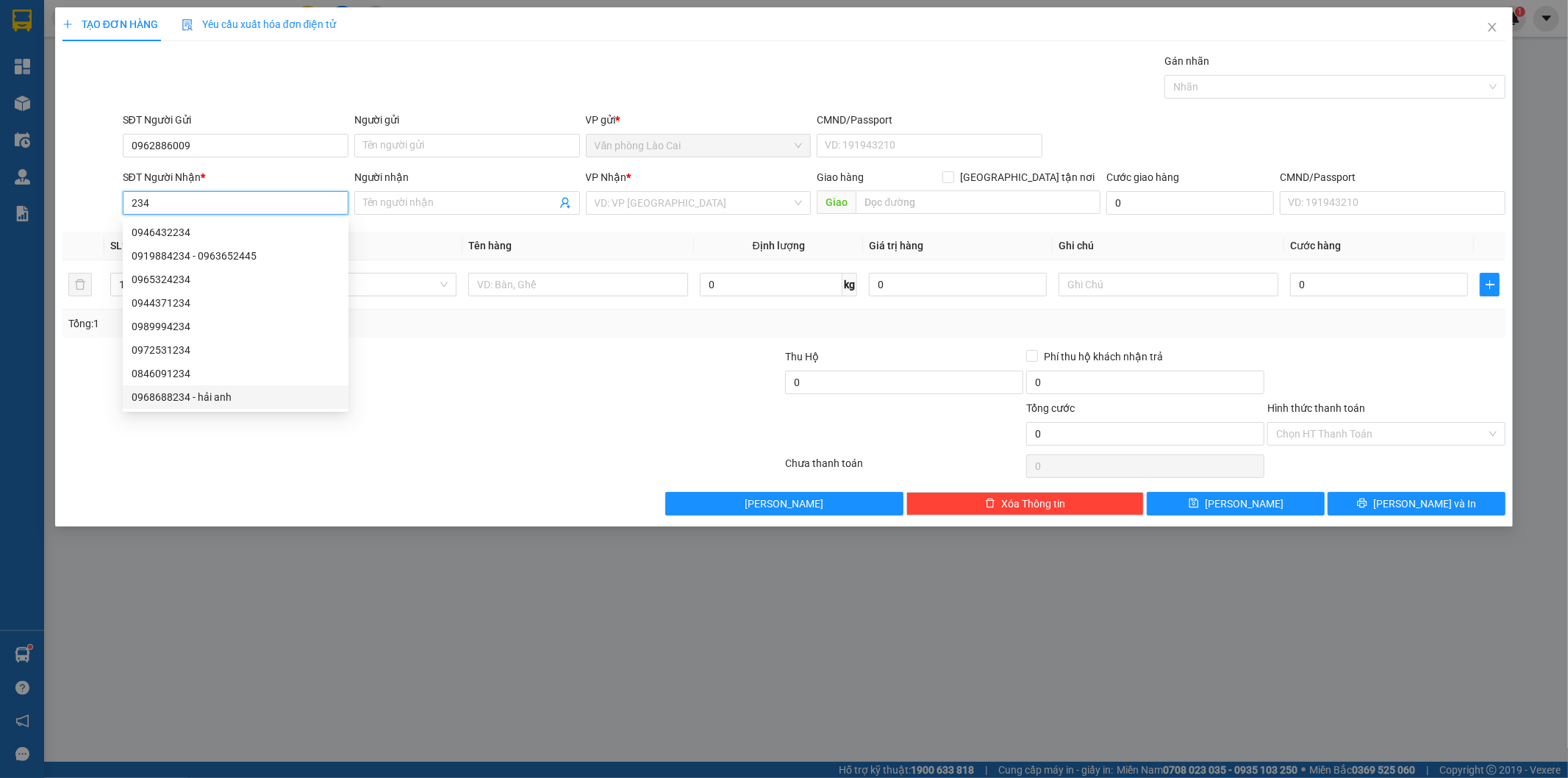
type input "234"
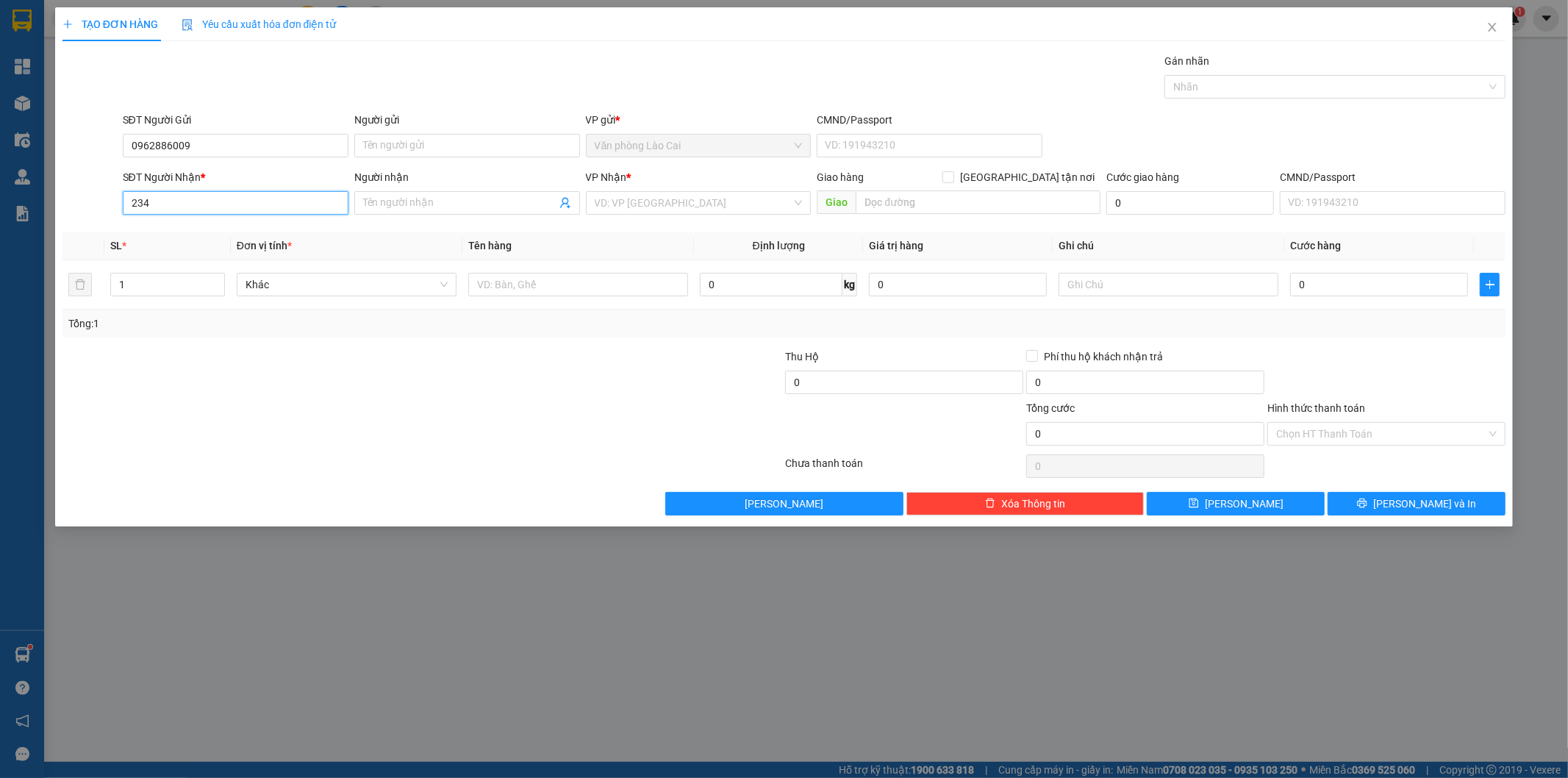
click at [170, 204] on input "234" at bounding box center [235, 203] width 226 height 24
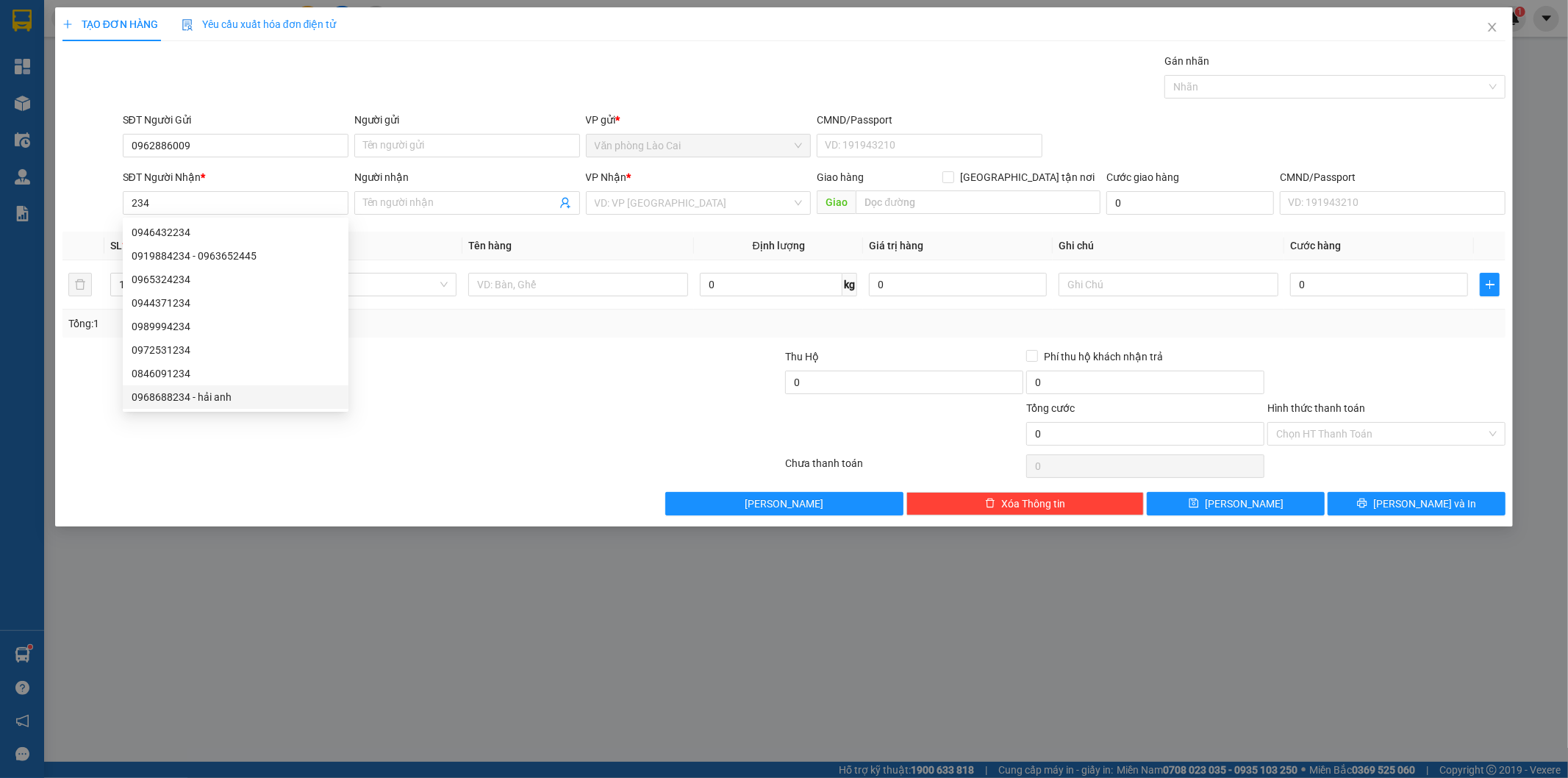
click at [236, 563] on div "TẠO ĐƠN HÀNG Yêu cầu xuất hóa đơn điện tử Transit Pickup Surcharge Ids Transit …" at bounding box center [784, 389] width 1568 height 778
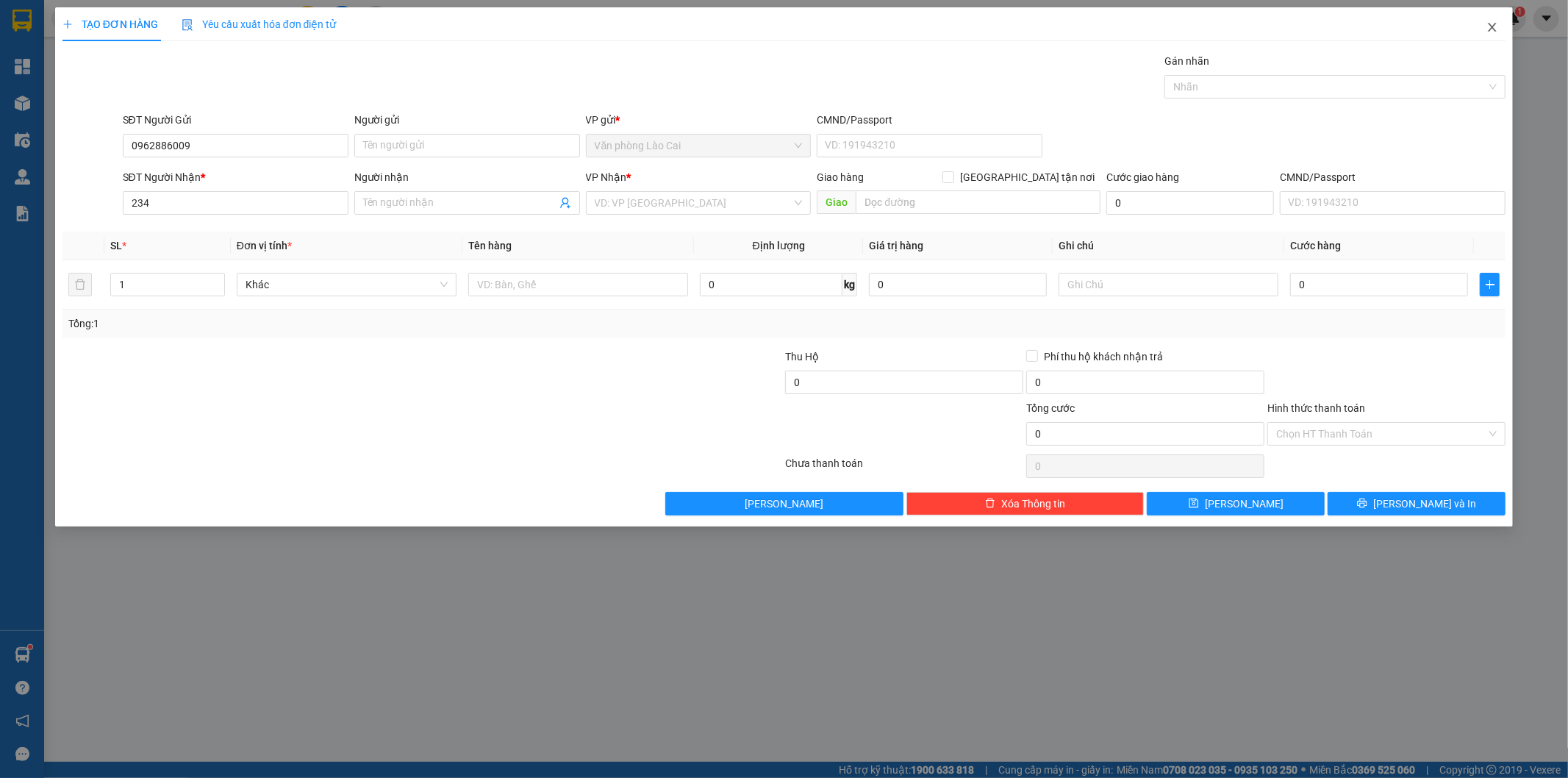
click at [1491, 32] on icon "close" at bounding box center [1492, 26] width 12 height 12
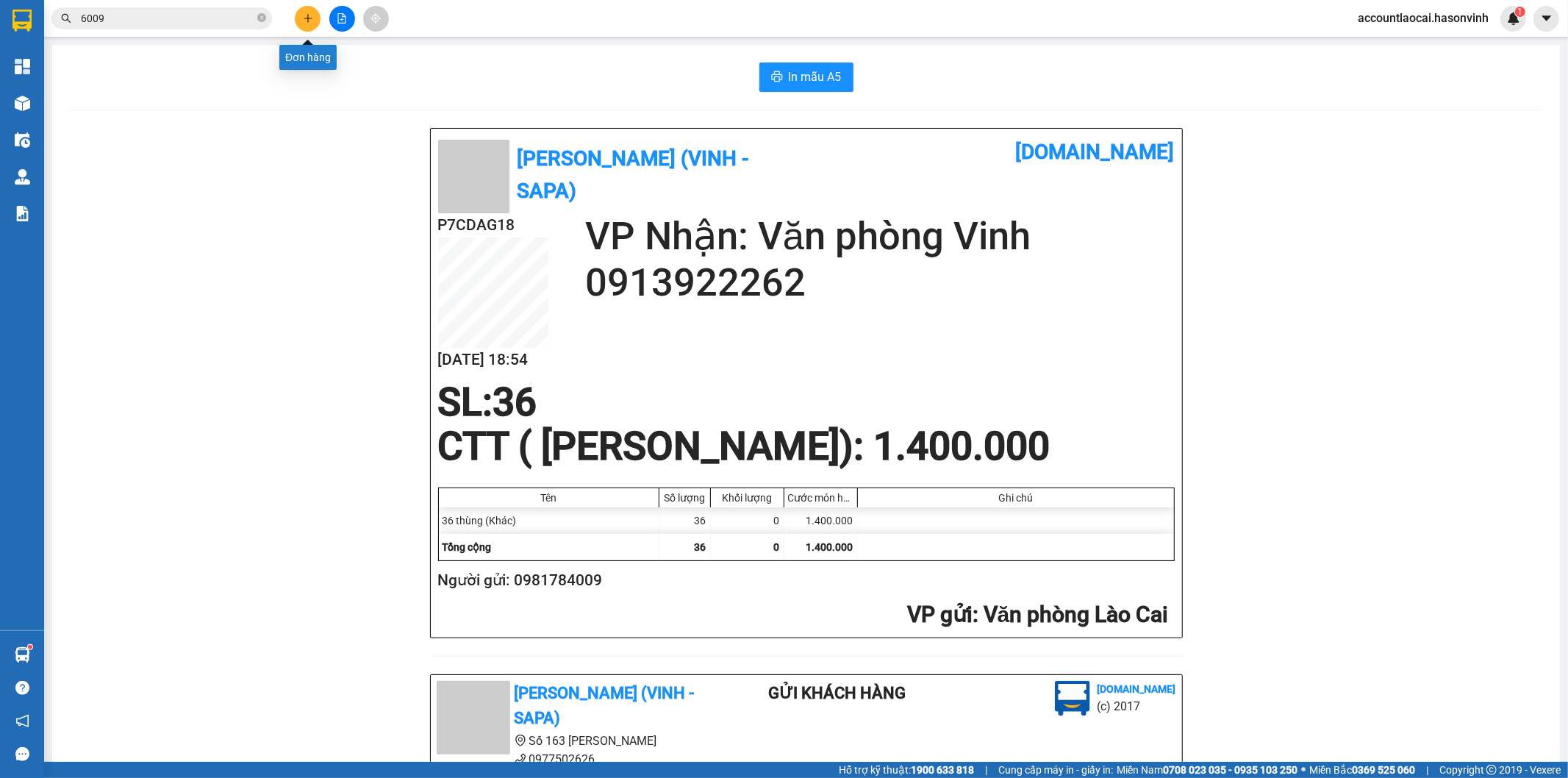
click at [301, 17] on button at bounding box center [308, 18] width 26 height 26
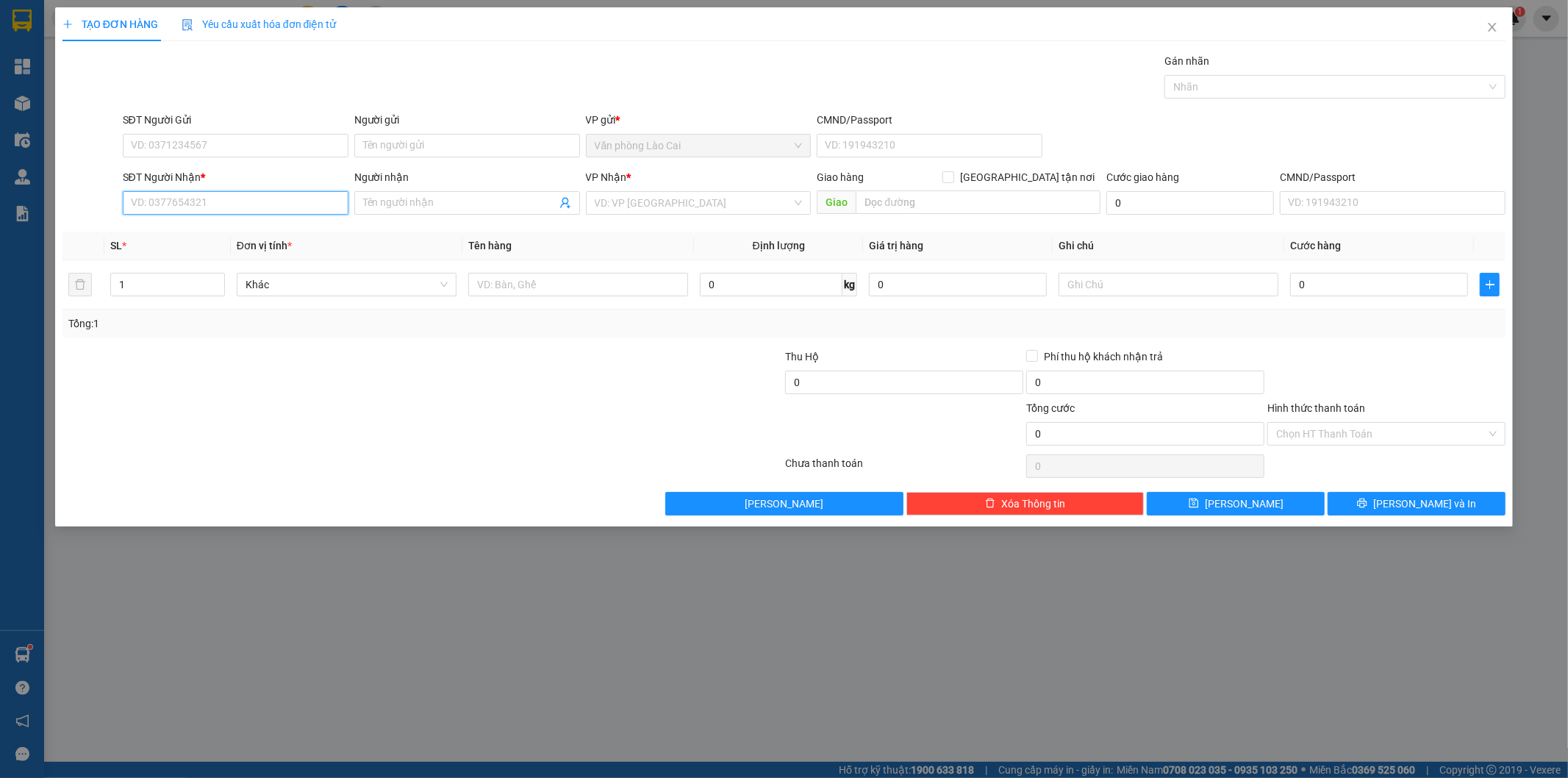
click at [243, 205] on input "SĐT Người Nhận *" at bounding box center [235, 203] width 226 height 24
click at [212, 209] on input "796" at bounding box center [235, 203] width 226 height 24
click at [193, 236] on div "0367631796 - [PERSON_NAME]" at bounding box center [236, 233] width 208 height 16
type input "0367631796"
type input "[PERSON_NAME]"
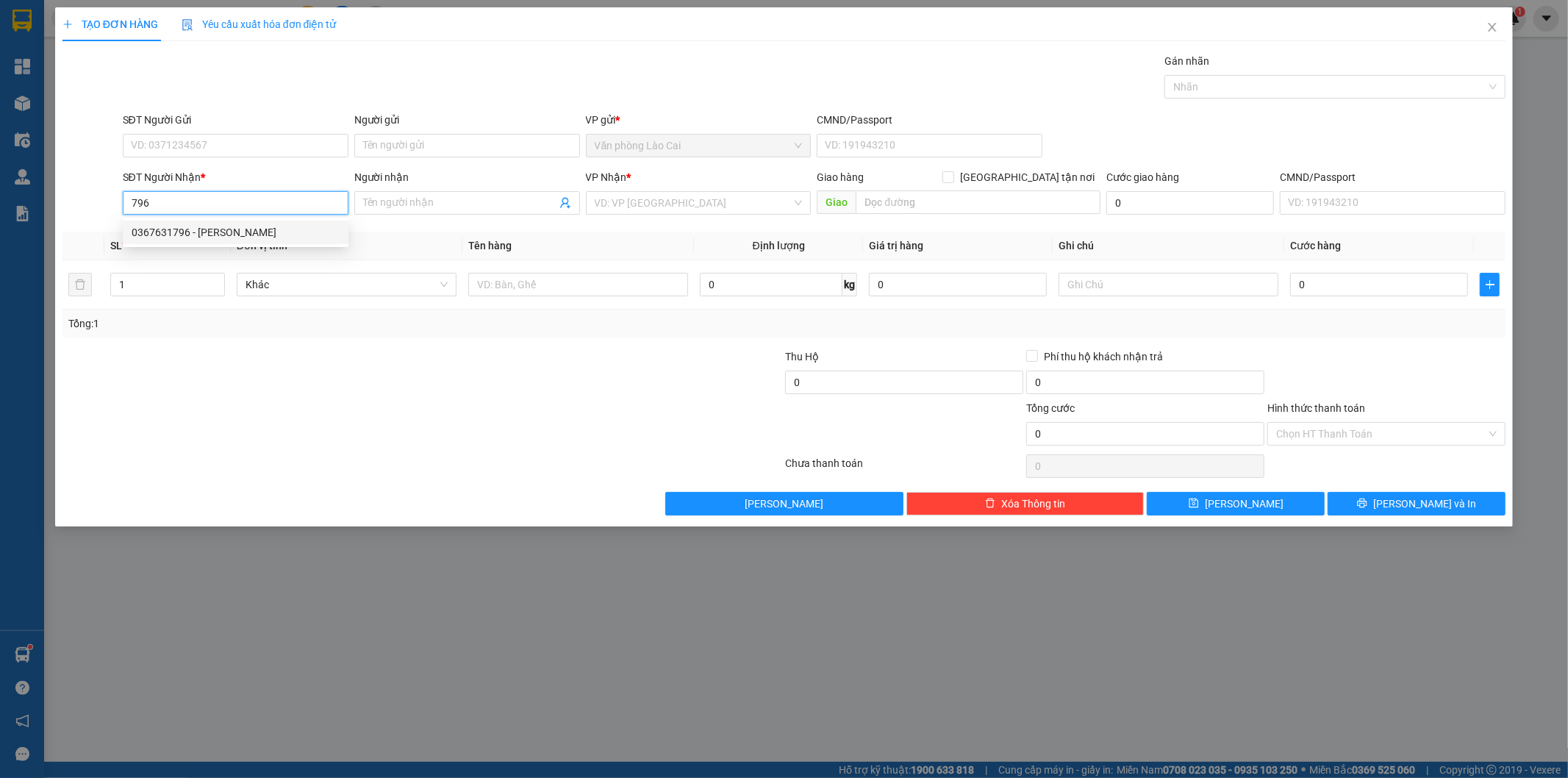
type input "DIỄN CHÂU"
type input "50.000"
type input "0367631796"
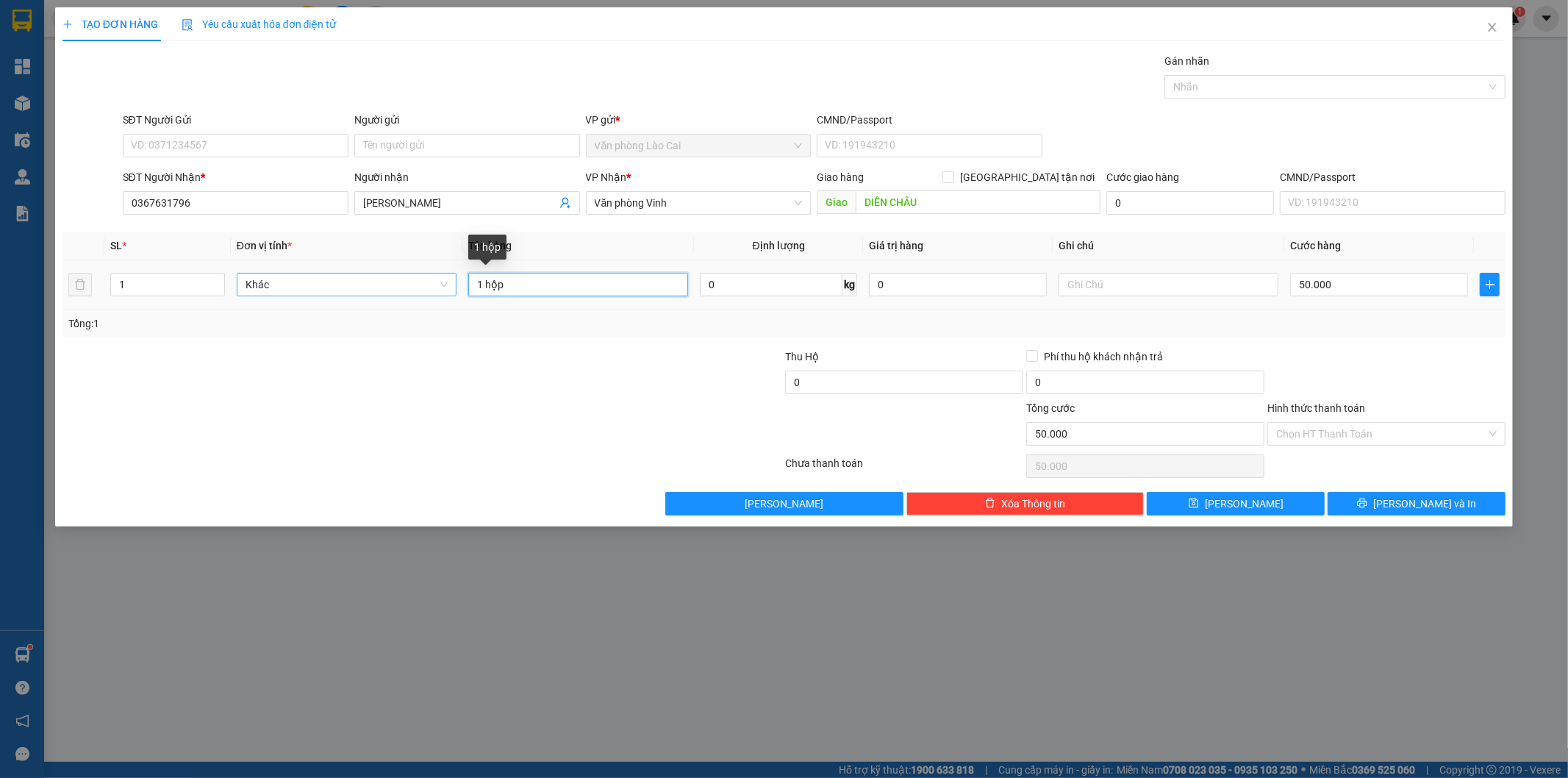
drag, startPoint x: 523, startPoint y: 289, endPoint x: 326, endPoint y: 288, distance: 197.0
click at [326, 288] on tr "1 Khác 1 hộp 0 kg 0 50.000" at bounding box center [784, 285] width 1444 height 49
type input "1 tải 60kg"
click at [1344, 292] on input "50.000" at bounding box center [1379, 285] width 178 height 24
type input "2"
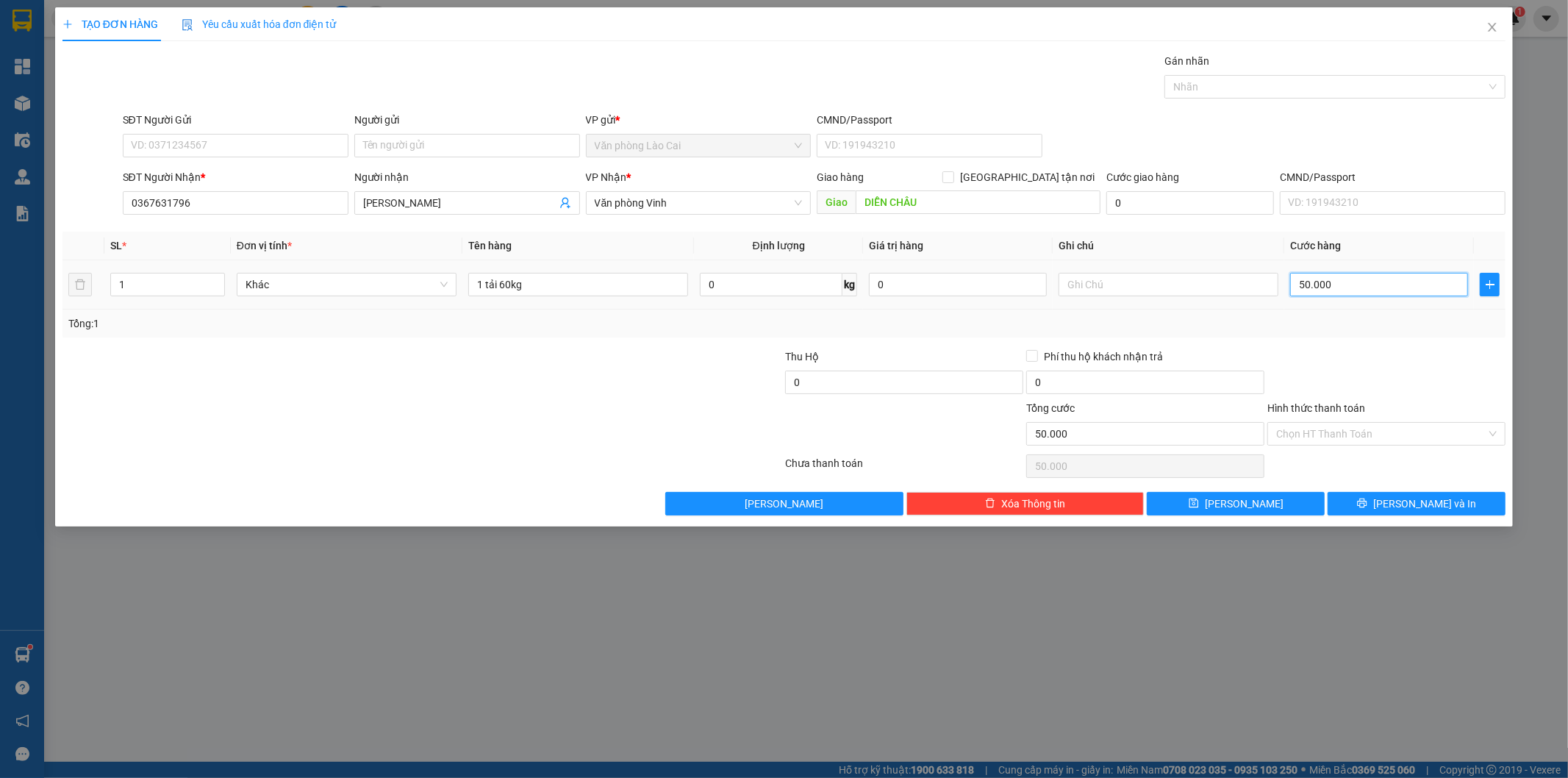
type input "2"
type input "24"
type input "240"
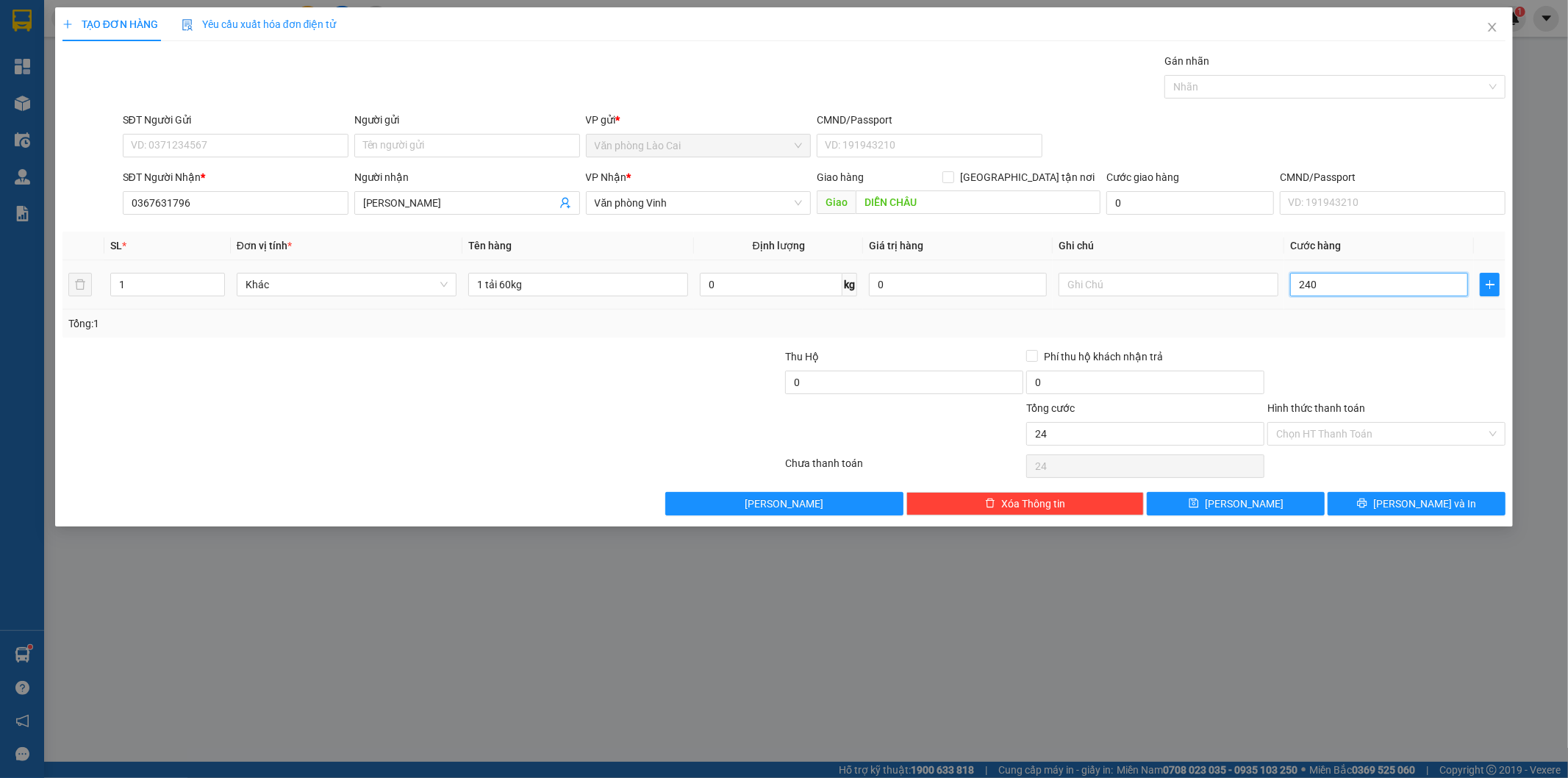
type input "240"
type input "240.000"
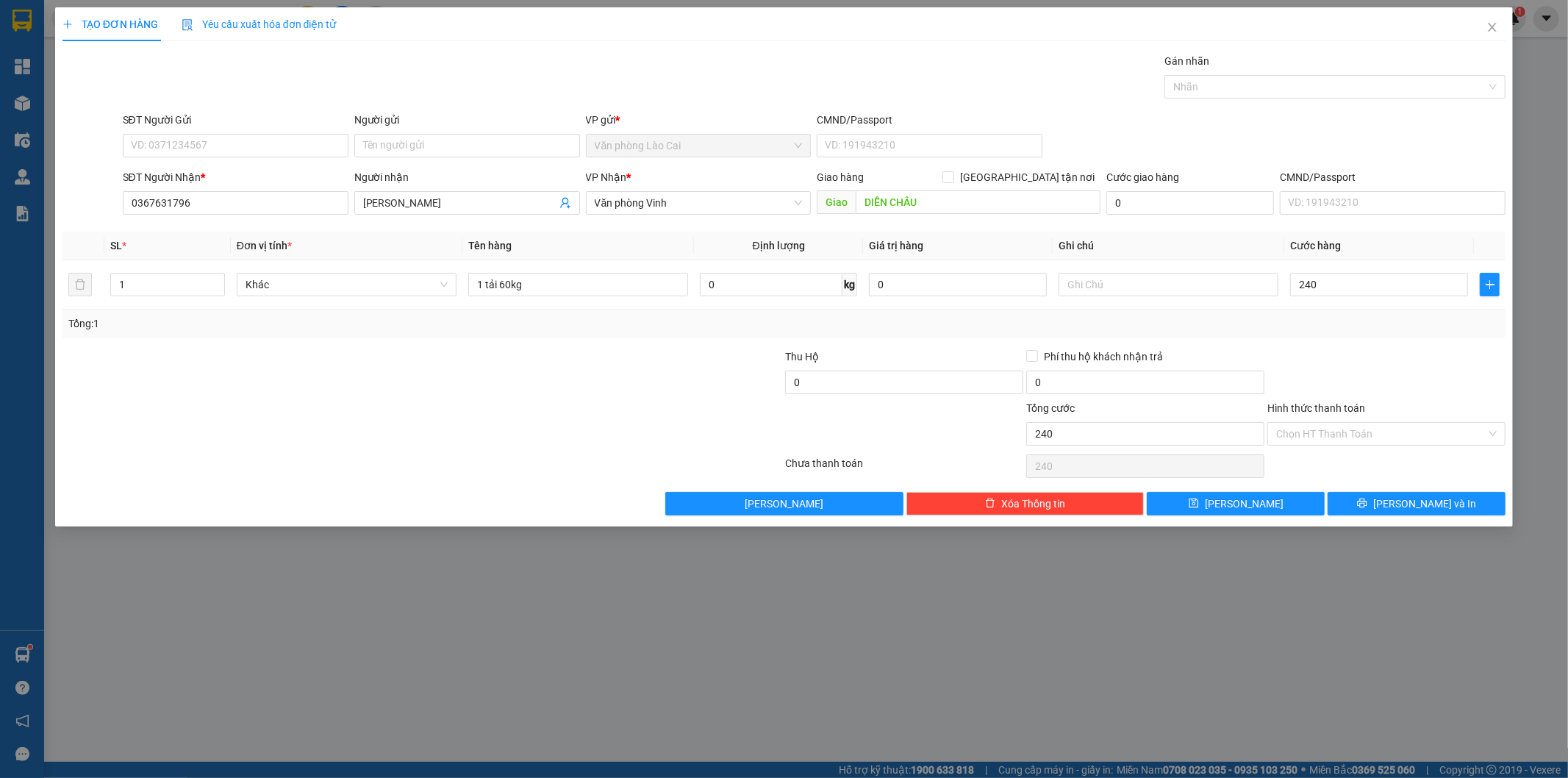
type input "240.000"
click at [1363, 331] on div "Tổng: 1" at bounding box center [784, 323] width 1432 height 16
click at [1303, 506] on button "[PERSON_NAME]" at bounding box center [1236, 504] width 178 height 24
type input "0"
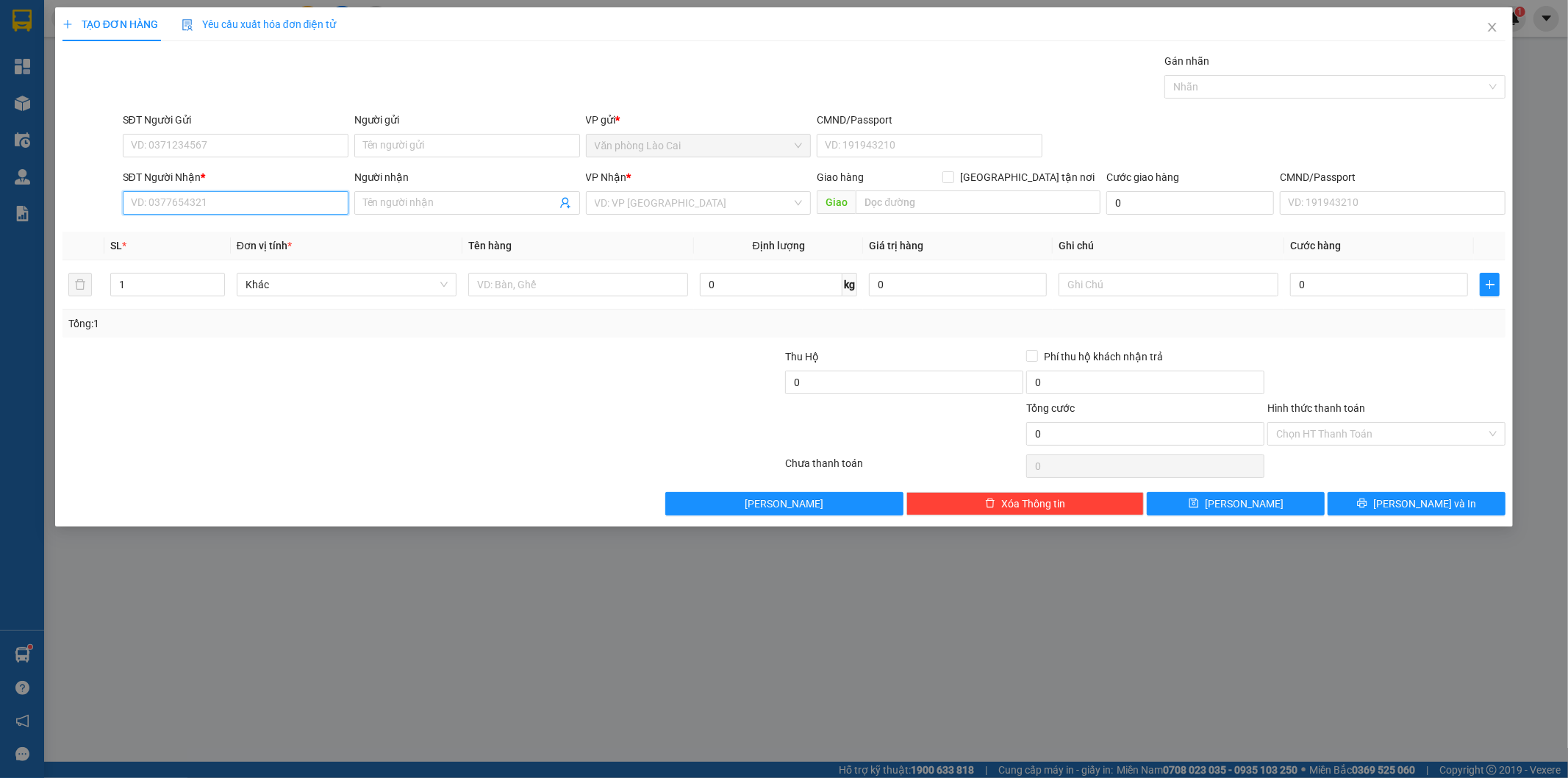
click at [291, 202] on input "SĐT Người Nhận *" at bounding box center [235, 203] width 226 height 24
click at [181, 204] on input "846" at bounding box center [235, 203] width 226 height 24
click at [195, 231] on div "0983707846" at bounding box center [236, 233] width 208 height 16
type input "0983707846"
type input "cống trúc"
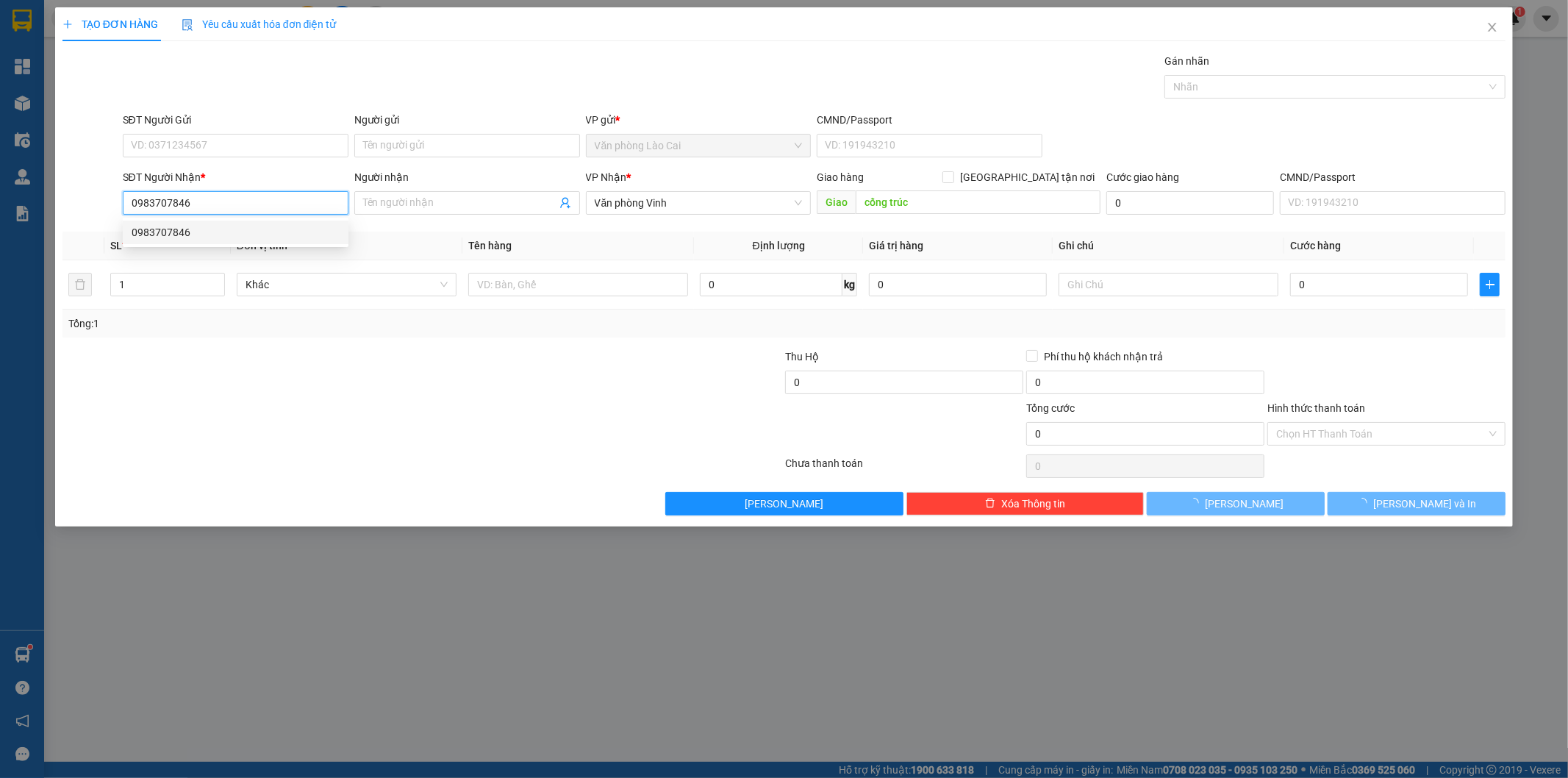
type input "350.000"
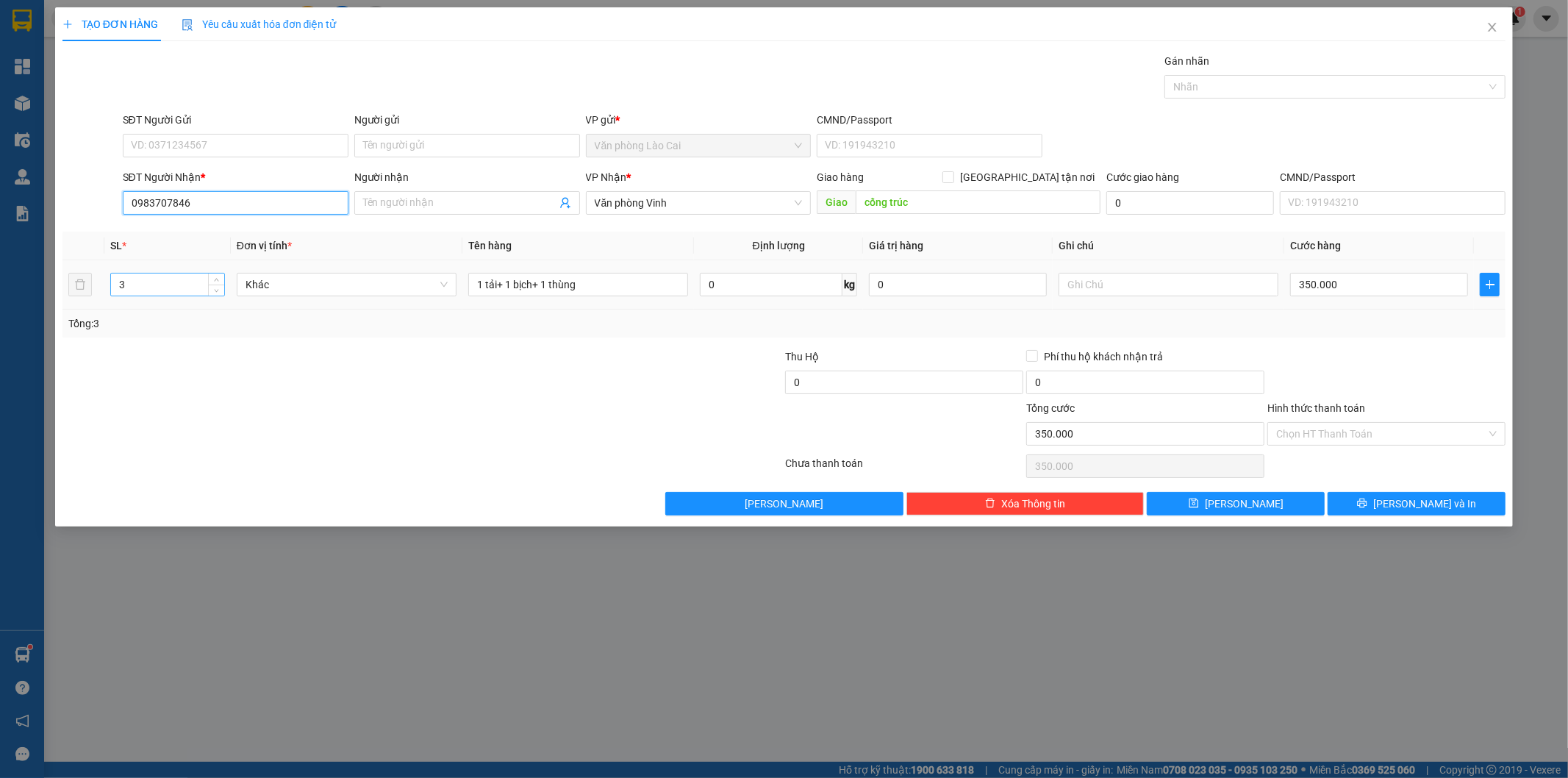
type input "0983707846"
drag, startPoint x: 145, startPoint y: 285, endPoint x: 38, endPoint y: 296, distance: 107.6
click at [38, 296] on div "TẠO ĐƠN HÀNG Yêu cầu xuất hóa đơn điện tử Transit Pickup Surcharge Ids Transit …" at bounding box center [784, 389] width 1568 height 778
type input "1"
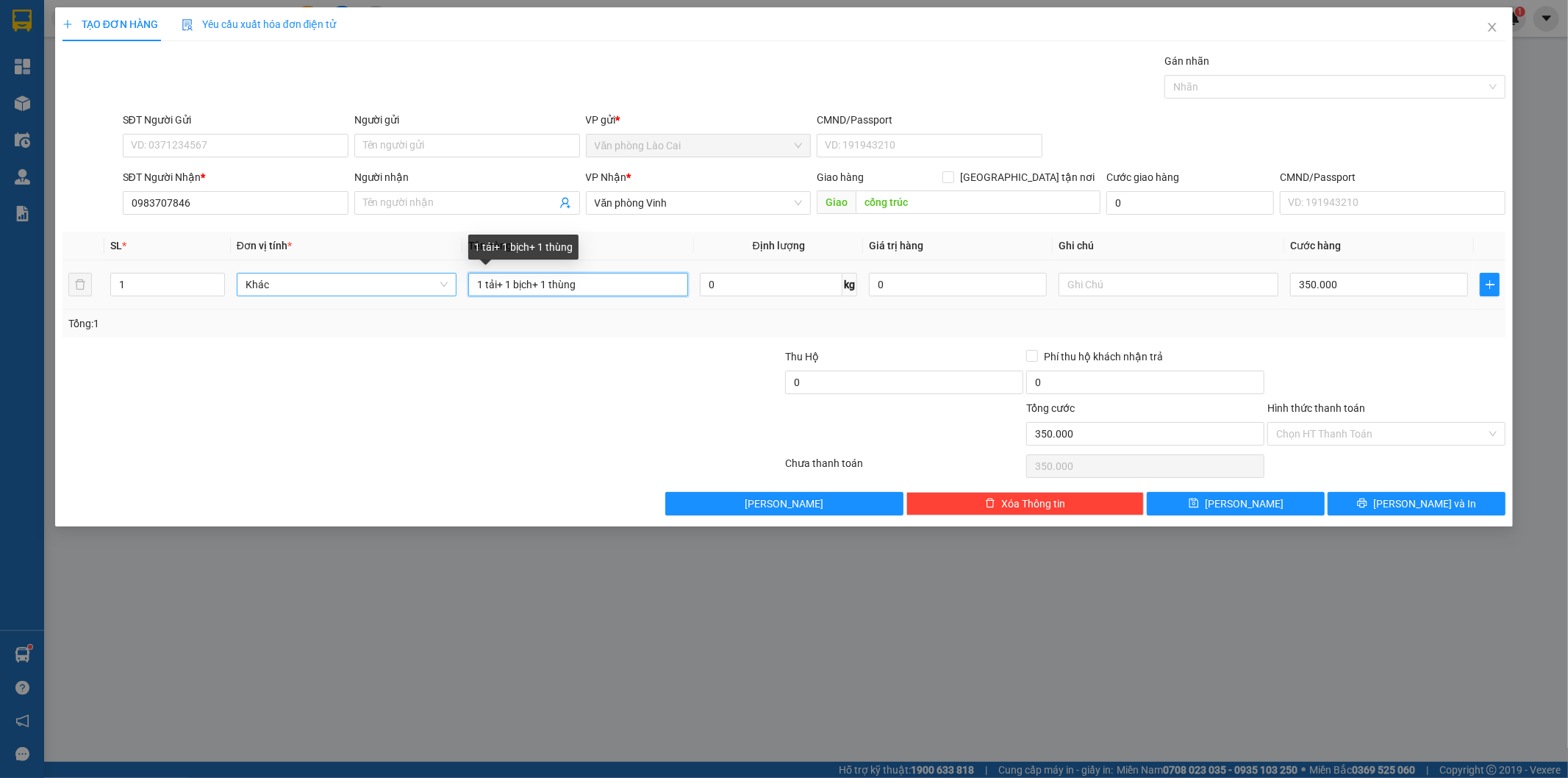
drag, startPoint x: 542, startPoint y: 285, endPoint x: 380, endPoint y: 283, distance: 162.0
click at [380, 283] on tr "1 Khác 1 tải+ 1 bịch+ 1 thùng 0 kg 0 350.000" at bounding box center [784, 285] width 1444 height 49
type input "1 thùng"
click at [1347, 289] on input "350.000" at bounding box center [1379, 285] width 178 height 24
type input "1"
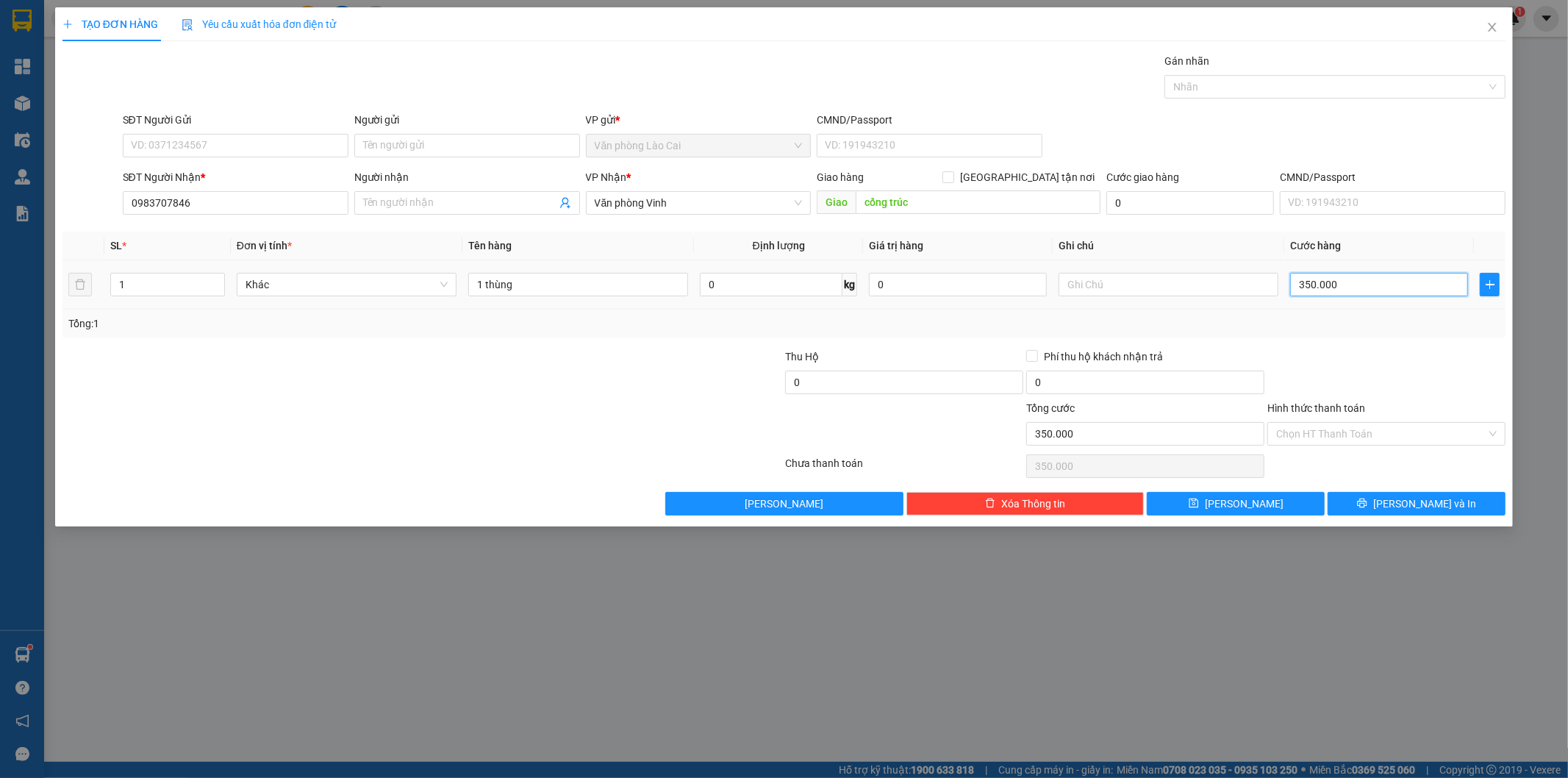
type input "1"
type input "17"
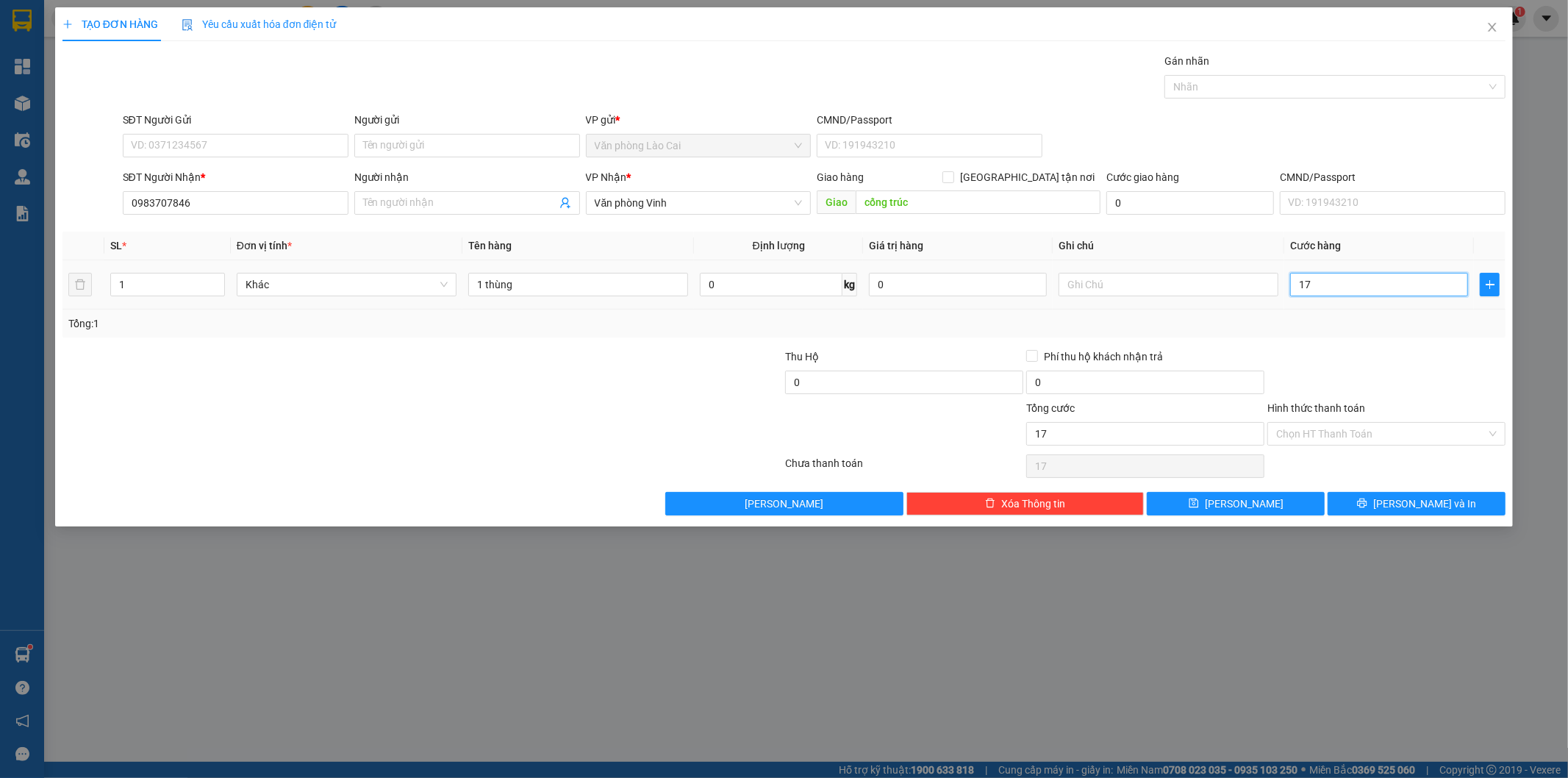
type input "170"
type input "170.000"
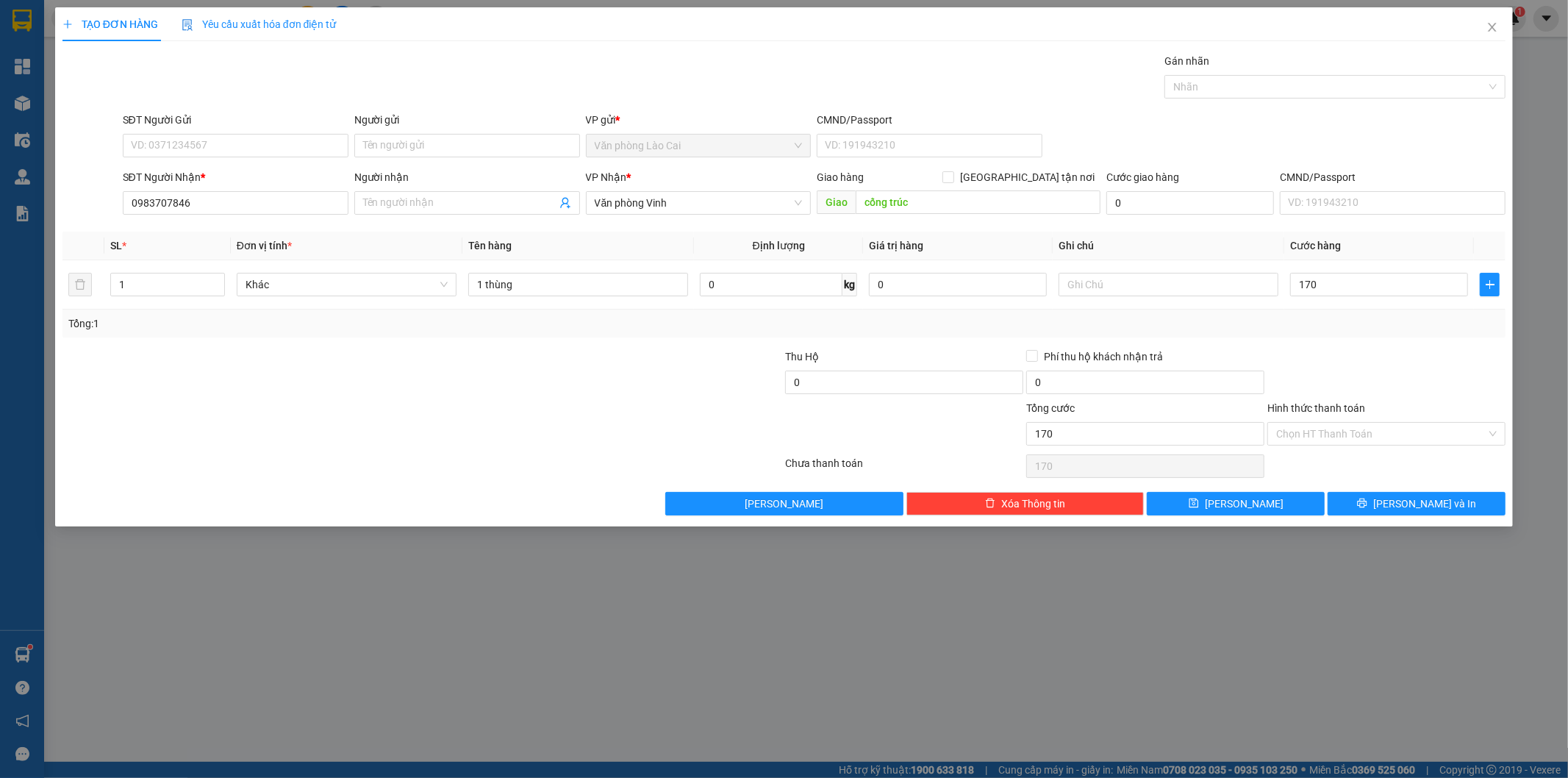
type input "170.000"
click at [1284, 331] on div "Tổng: 1" at bounding box center [784, 323] width 1432 height 16
click at [1367, 498] on icon "printer" at bounding box center [1362, 502] width 10 height 10
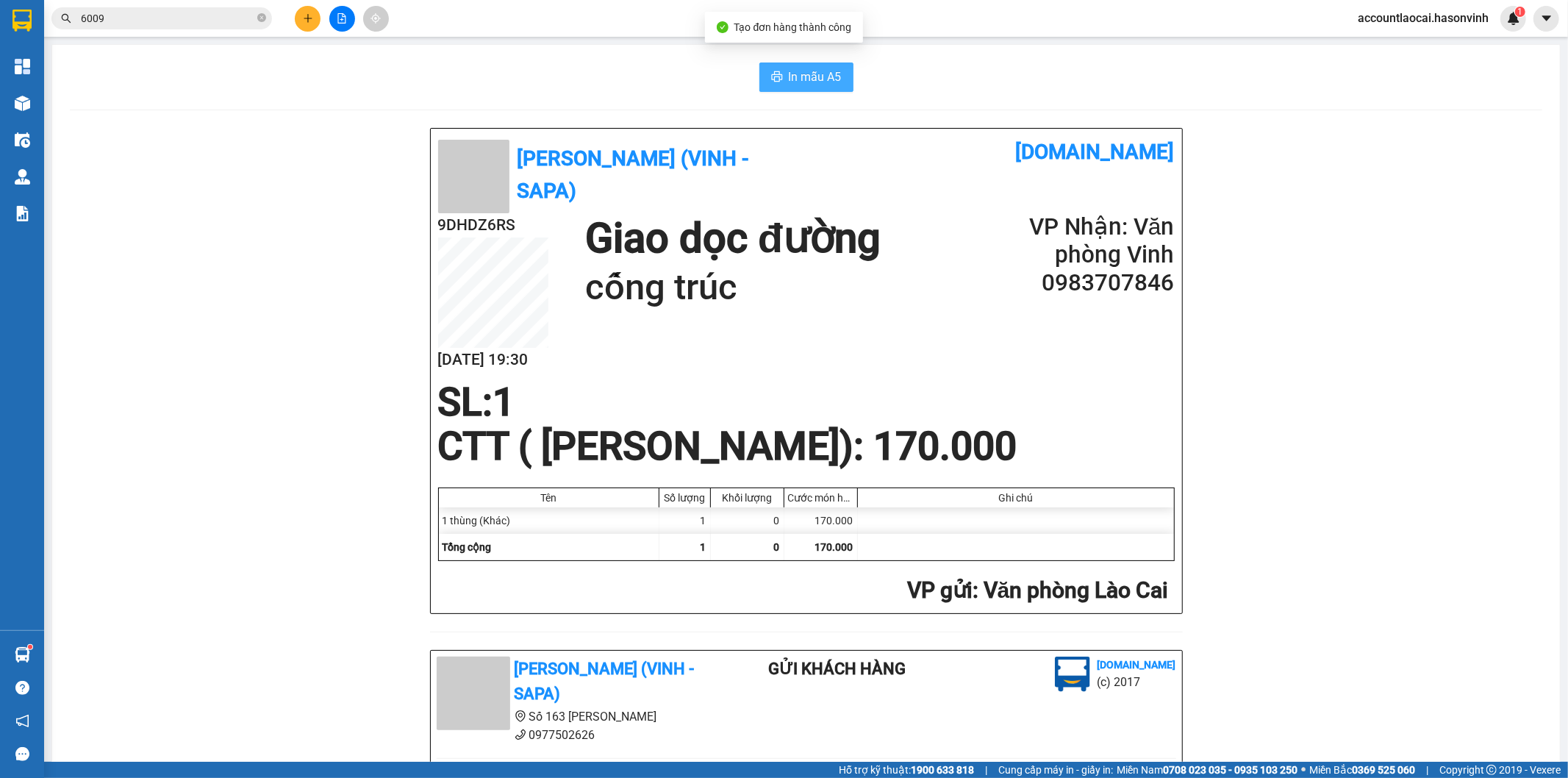
click at [826, 81] on span "In mẫu A5" at bounding box center [816, 77] width 53 height 18
